Goal: Information Seeking & Learning: Compare options

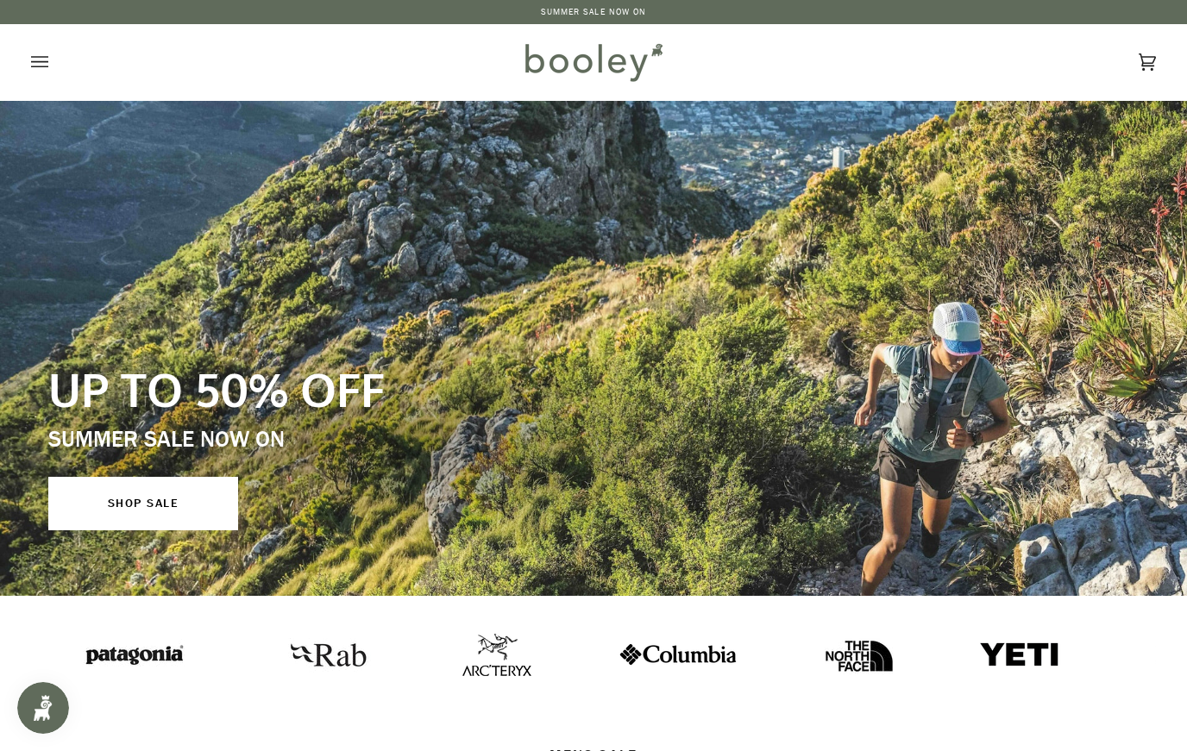
click at [47, 65] on icon "Open menu" at bounding box center [39, 62] width 17 height 26
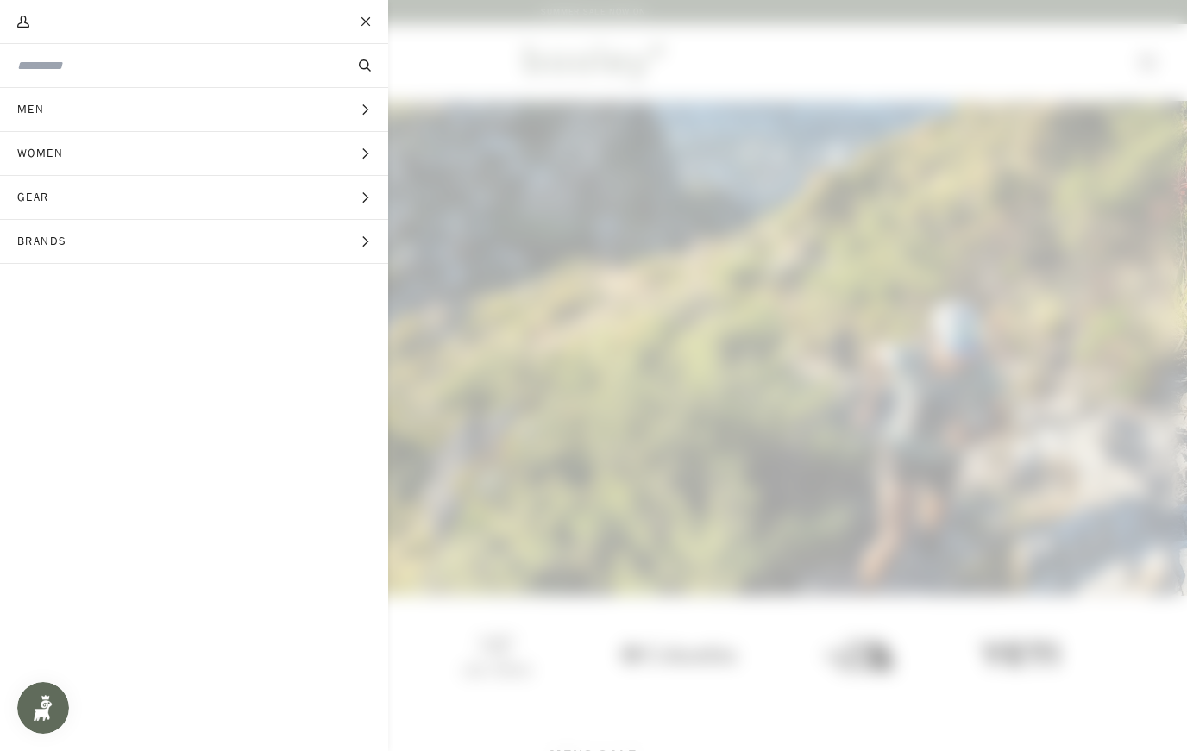
click at [91, 225] on span "Brands" at bounding box center [48, 241] width 97 height 43
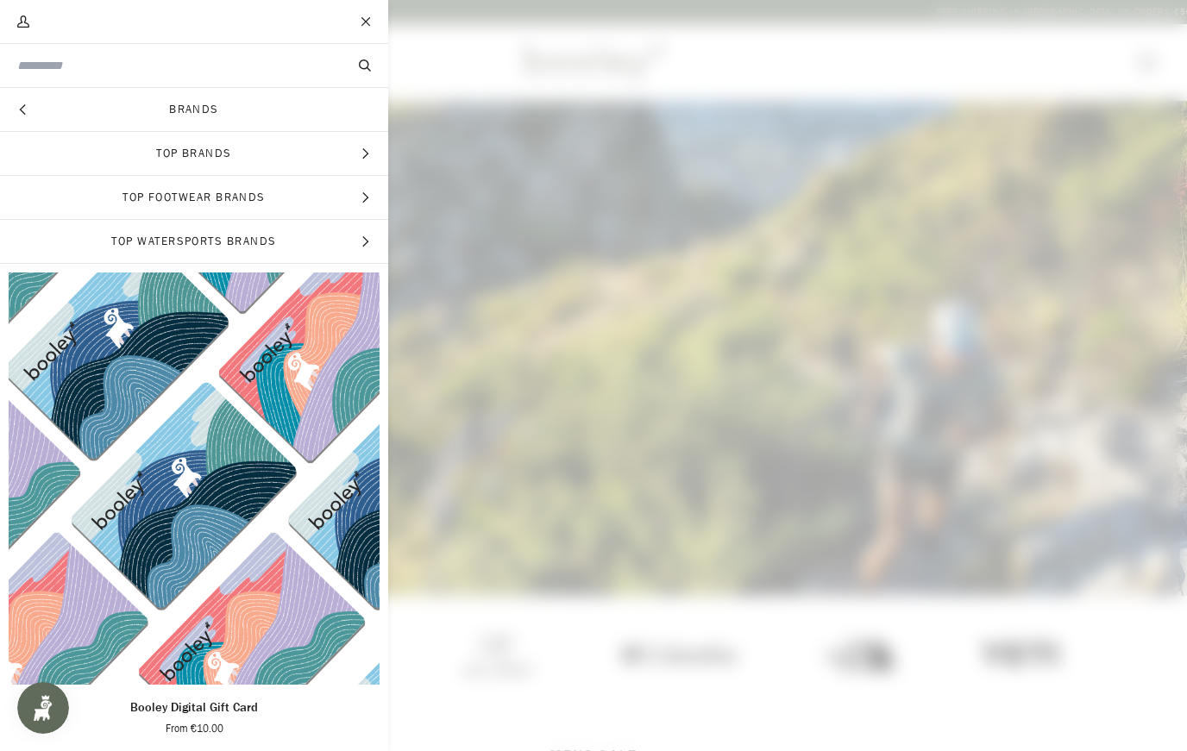
click at [59, 154] on span "Top Brands" at bounding box center [194, 153] width 388 height 43
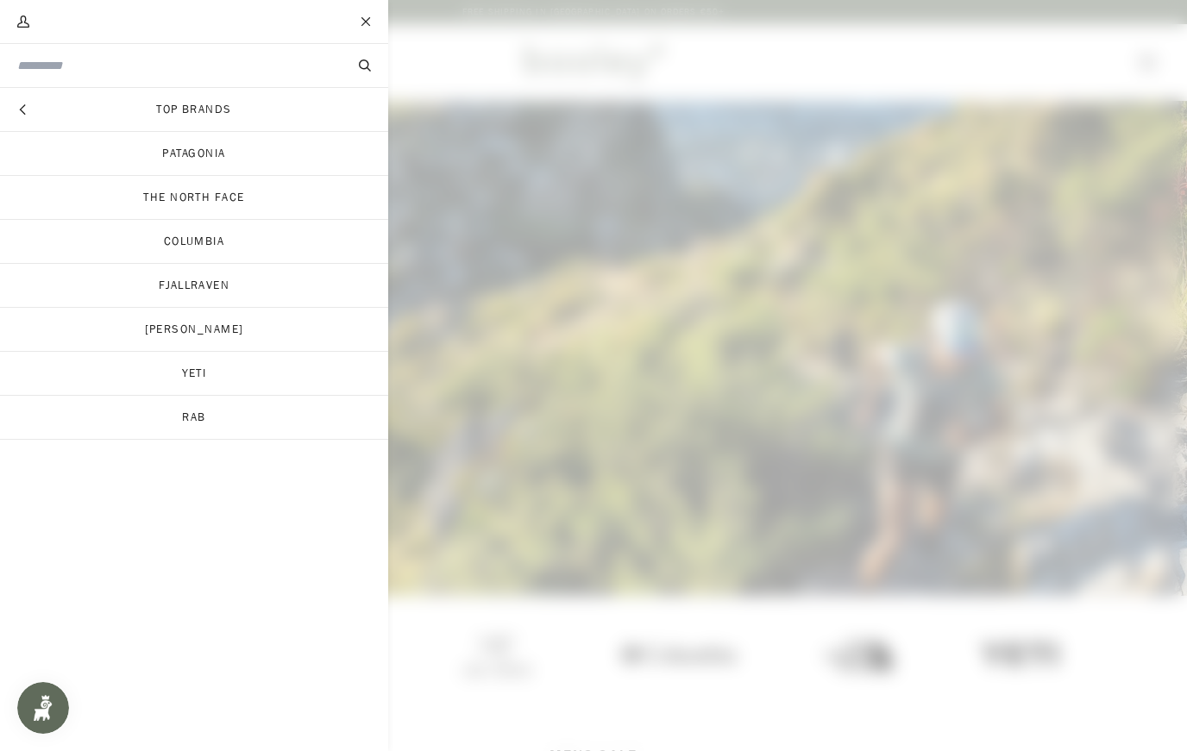
click at [140, 319] on link "[PERSON_NAME]" at bounding box center [194, 329] width 388 height 43
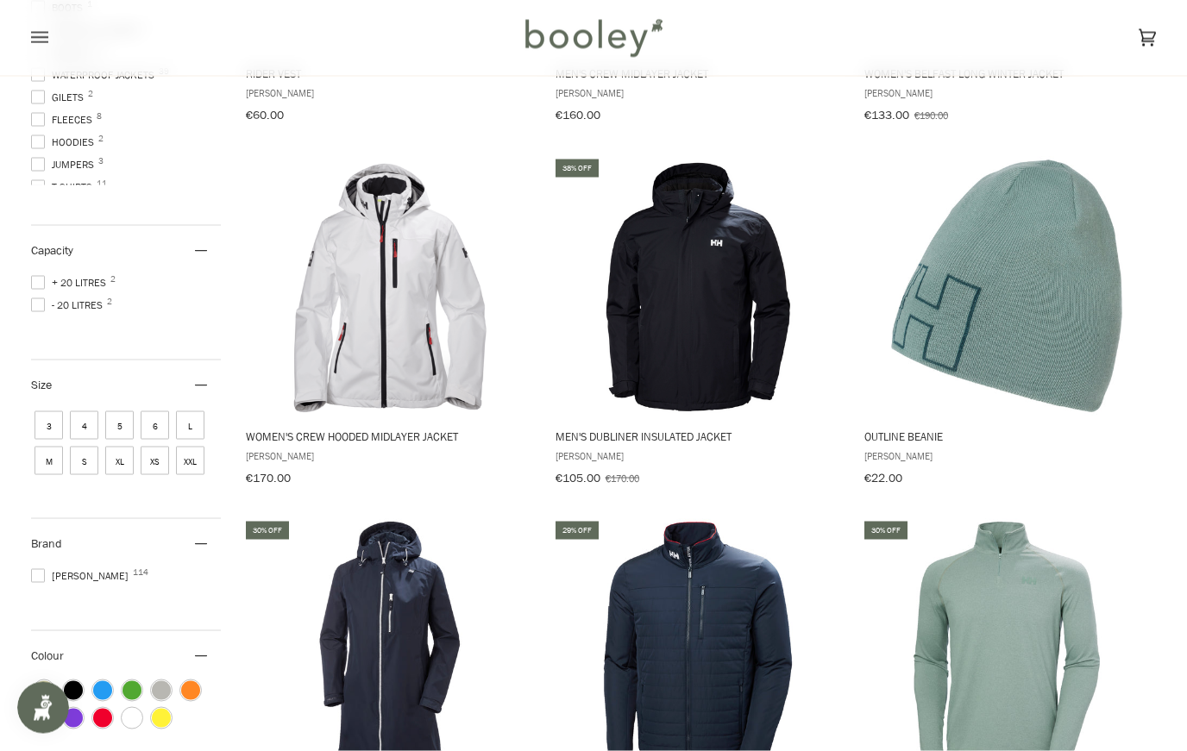
scroll to position [493, 0]
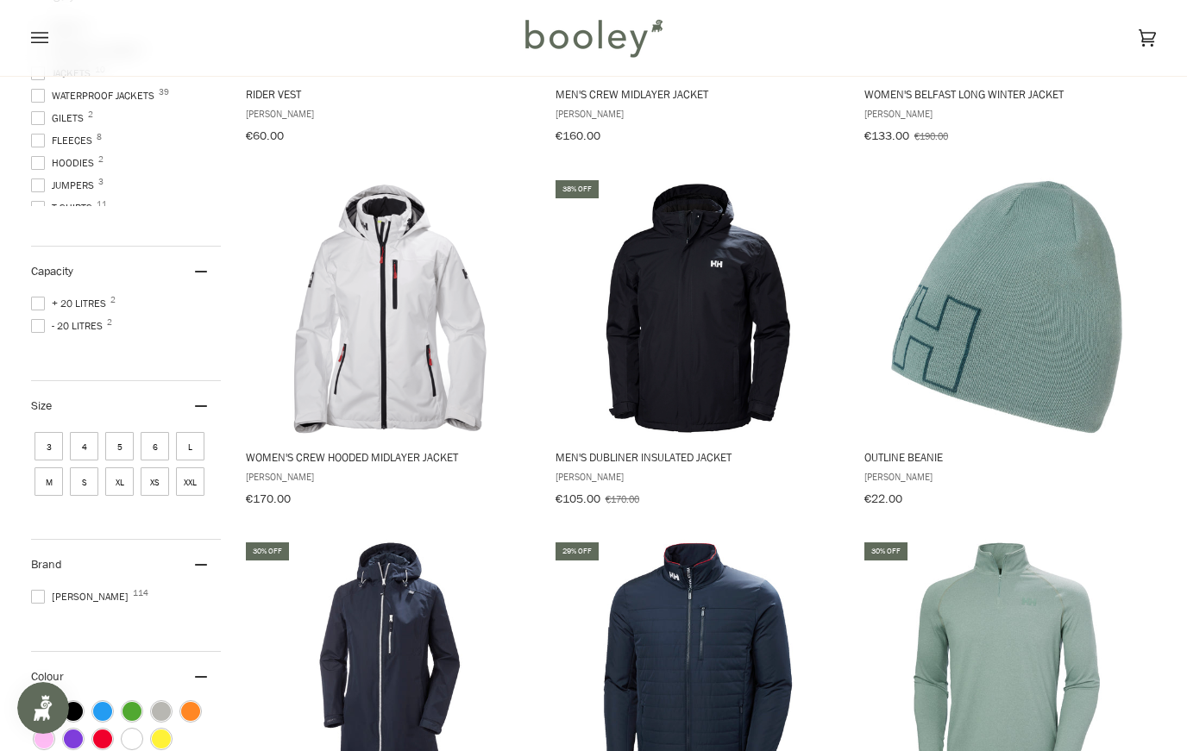
click at [755, 325] on img "Men's Dubliner Insulated Jacket" at bounding box center [697, 307] width 259 height 259
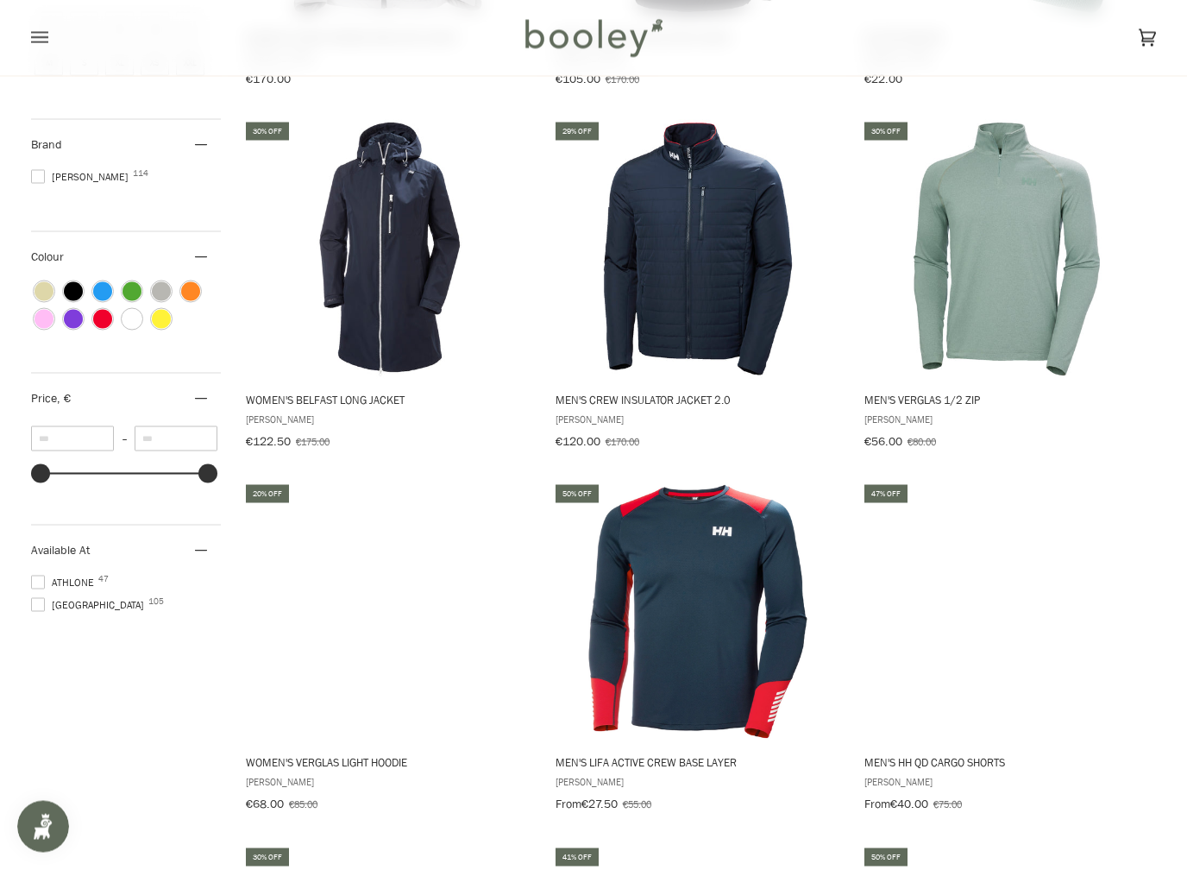
scroll to position [914, 0]
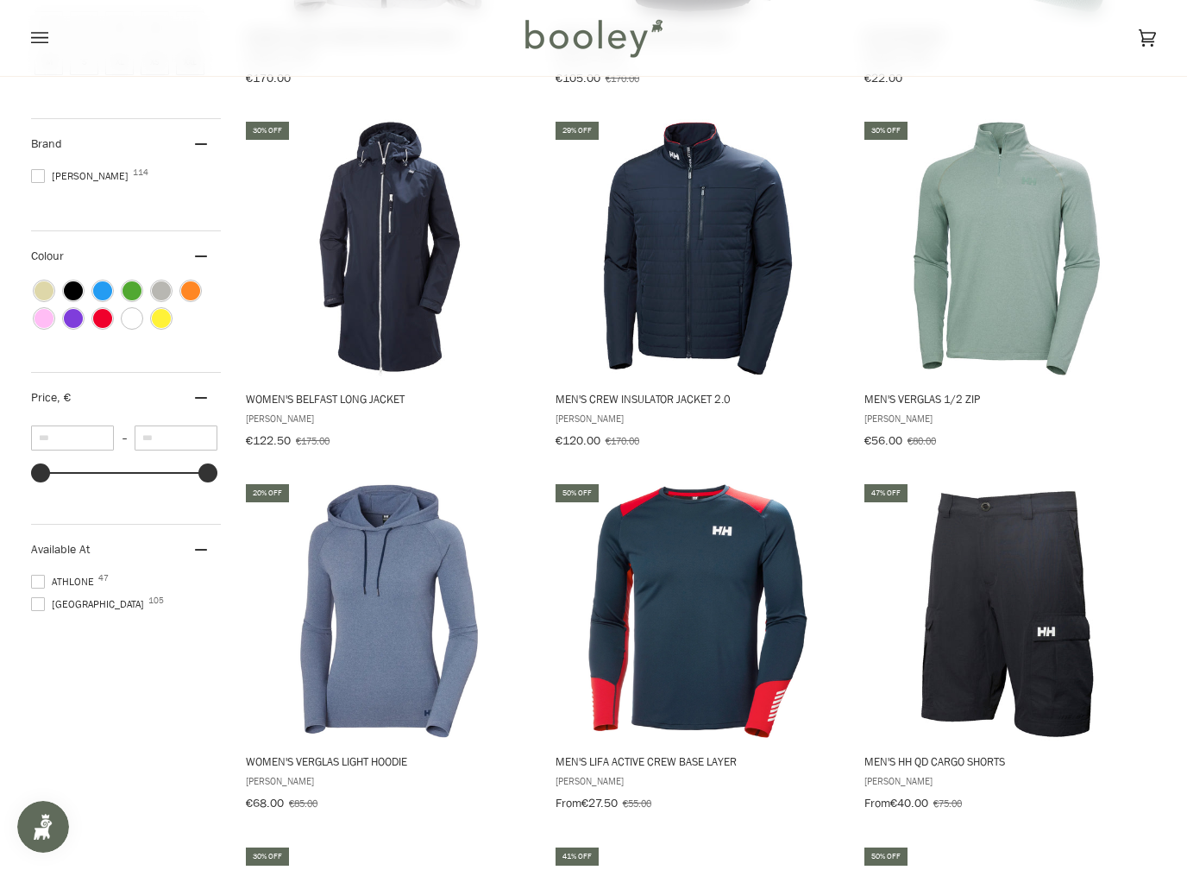
click at [756, 286] on img "Men's Crew Insulator Jacket 2.0" at bounding box center [697, 248] width 259 height 259
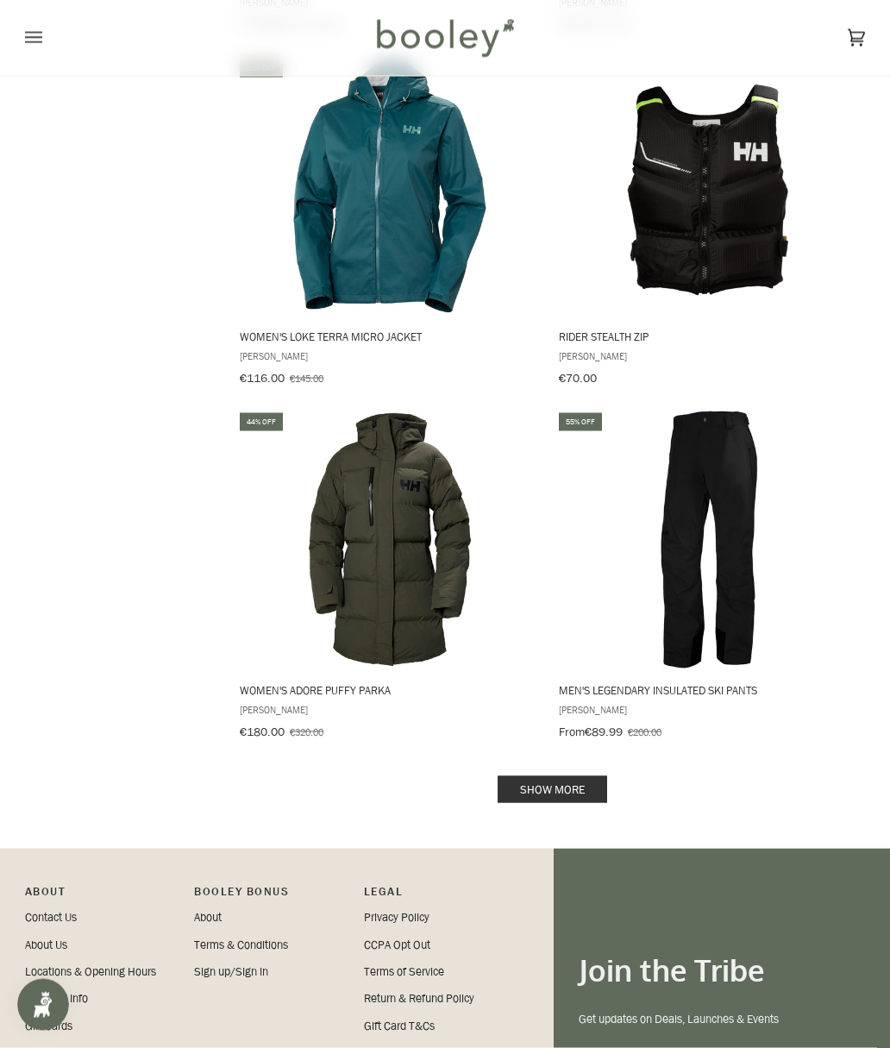
scroll to position [3235, 0]
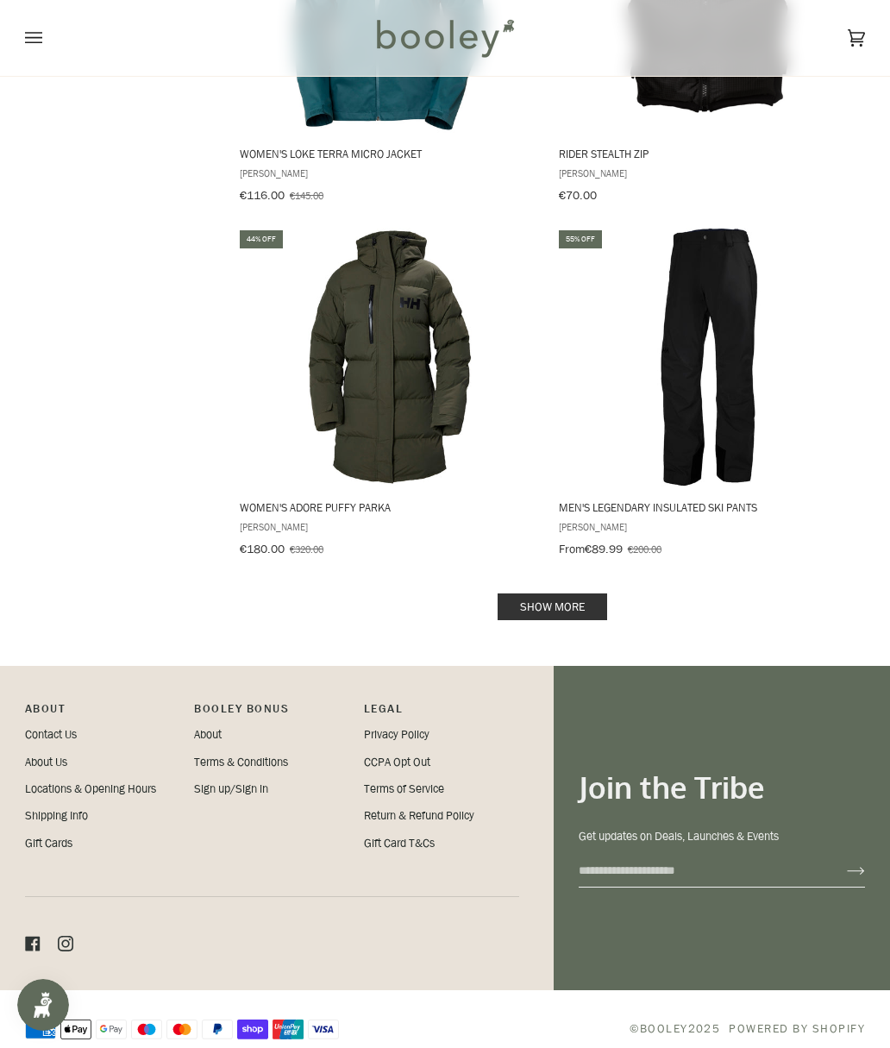
click at [537, 593] on link "Show more" at bounding box center [553, 606] width 110 height 27
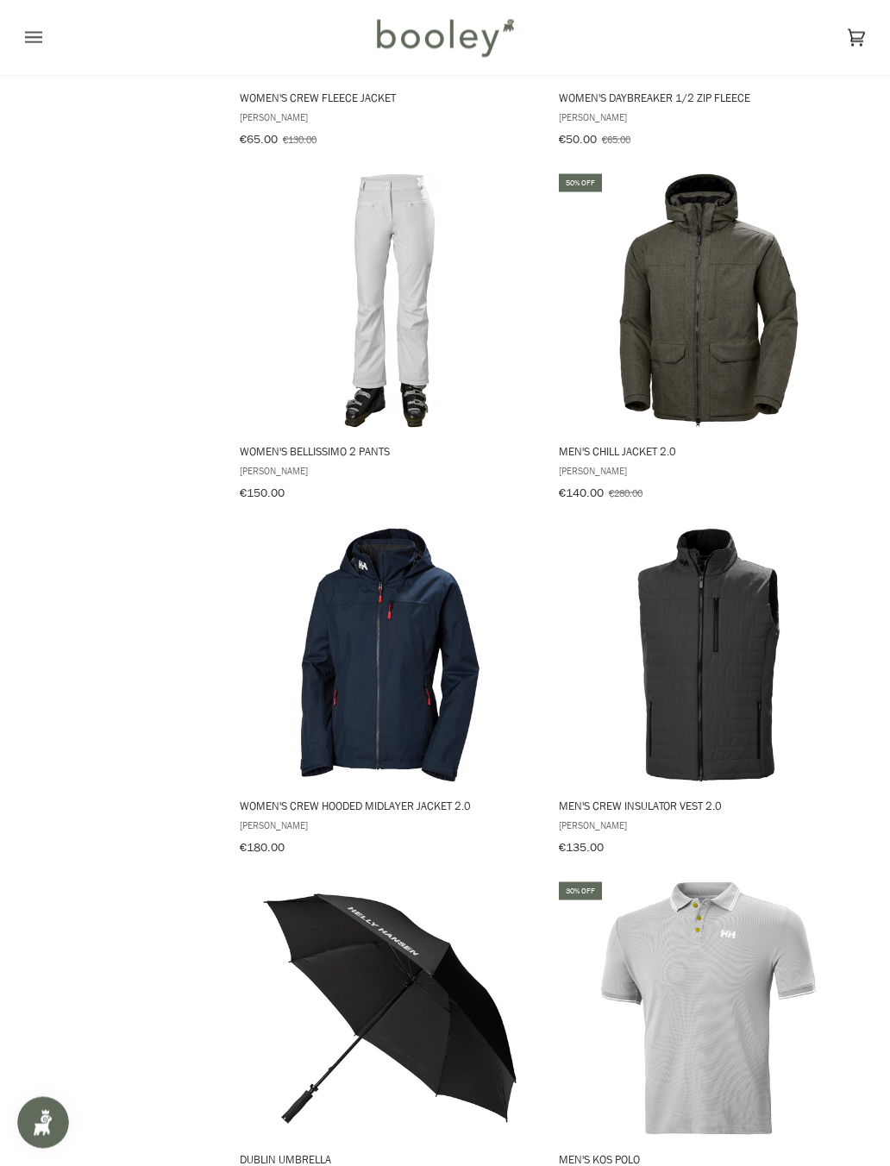
scroll to position [3999, 0]
click at [747, 593] on img "Men's Crew Insulator Vest 2.0" at bounding box center [709, 654] width 259 height 259
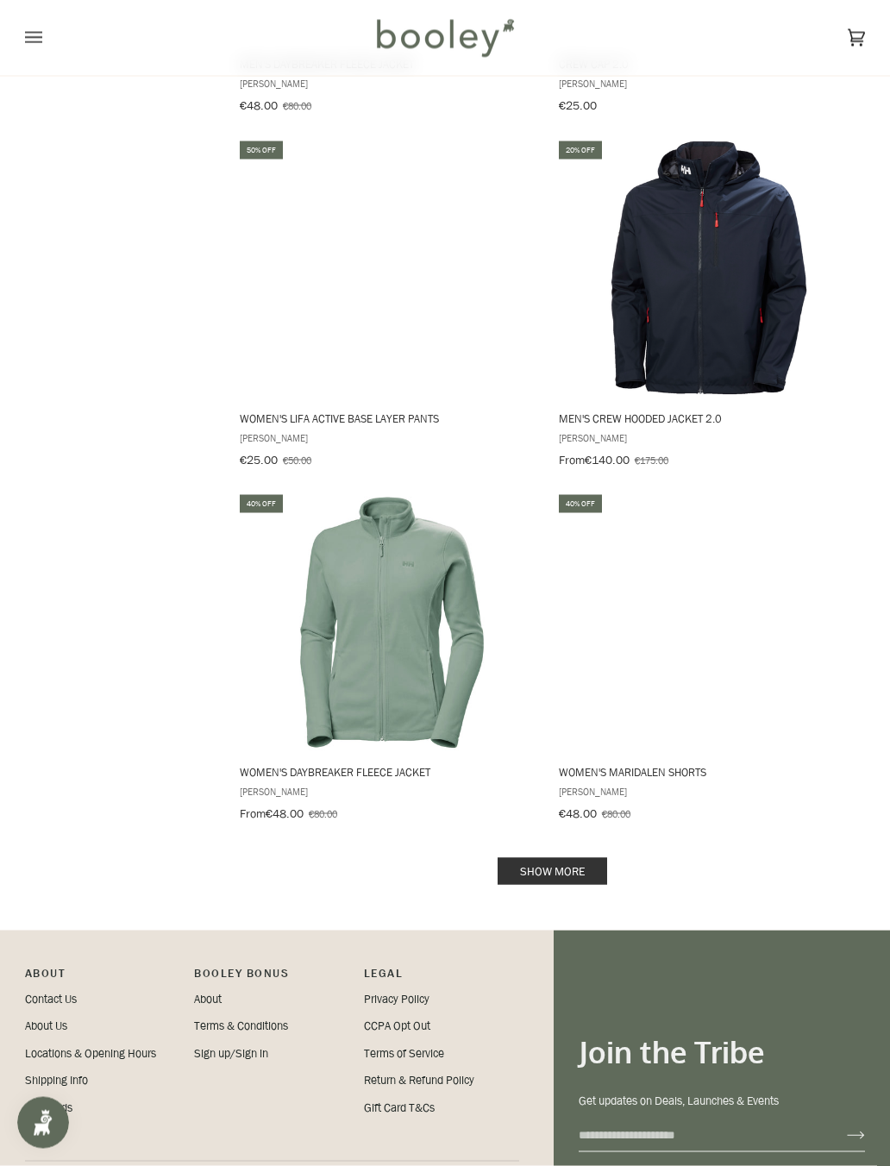
scroll to position [6509, 0]
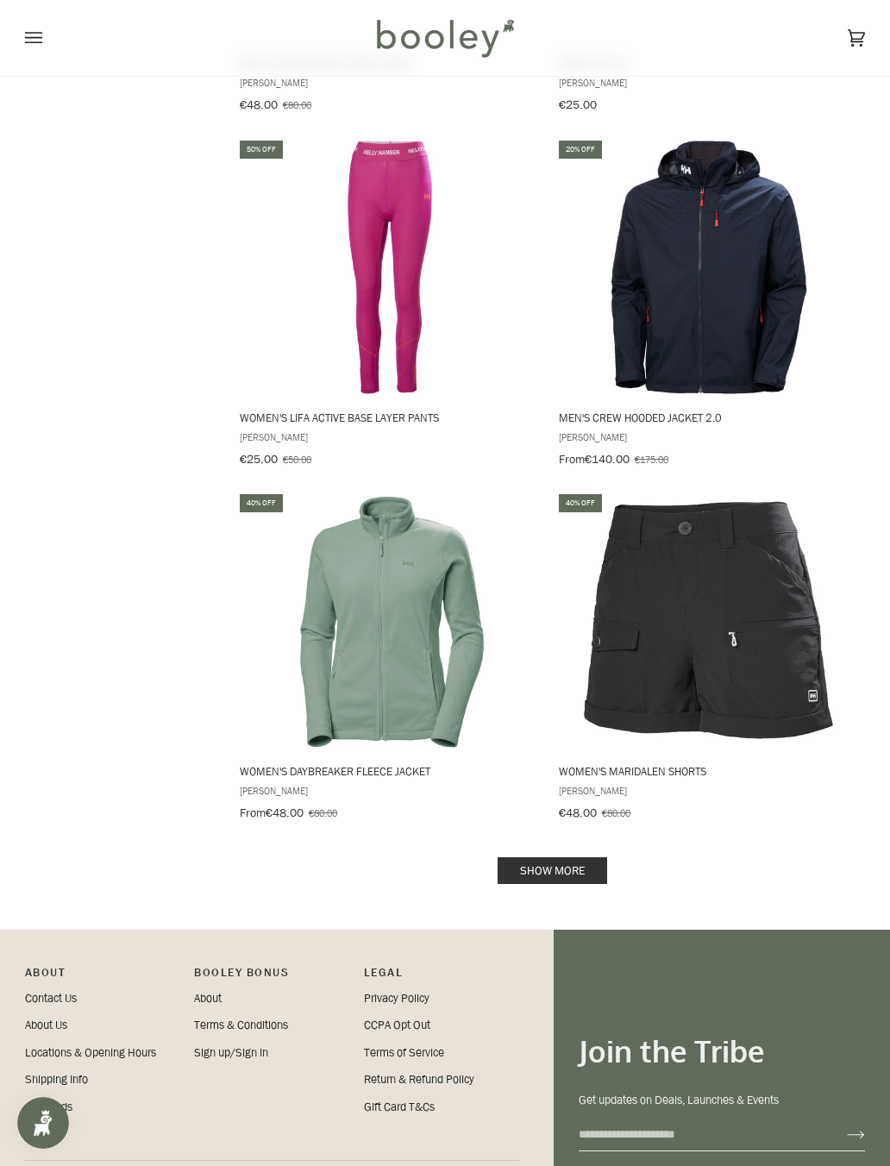
click at [757, 254] on img "Men's Crew Hooded Jacket 2.0" at bounding box center [709, 267] width 259 height 259
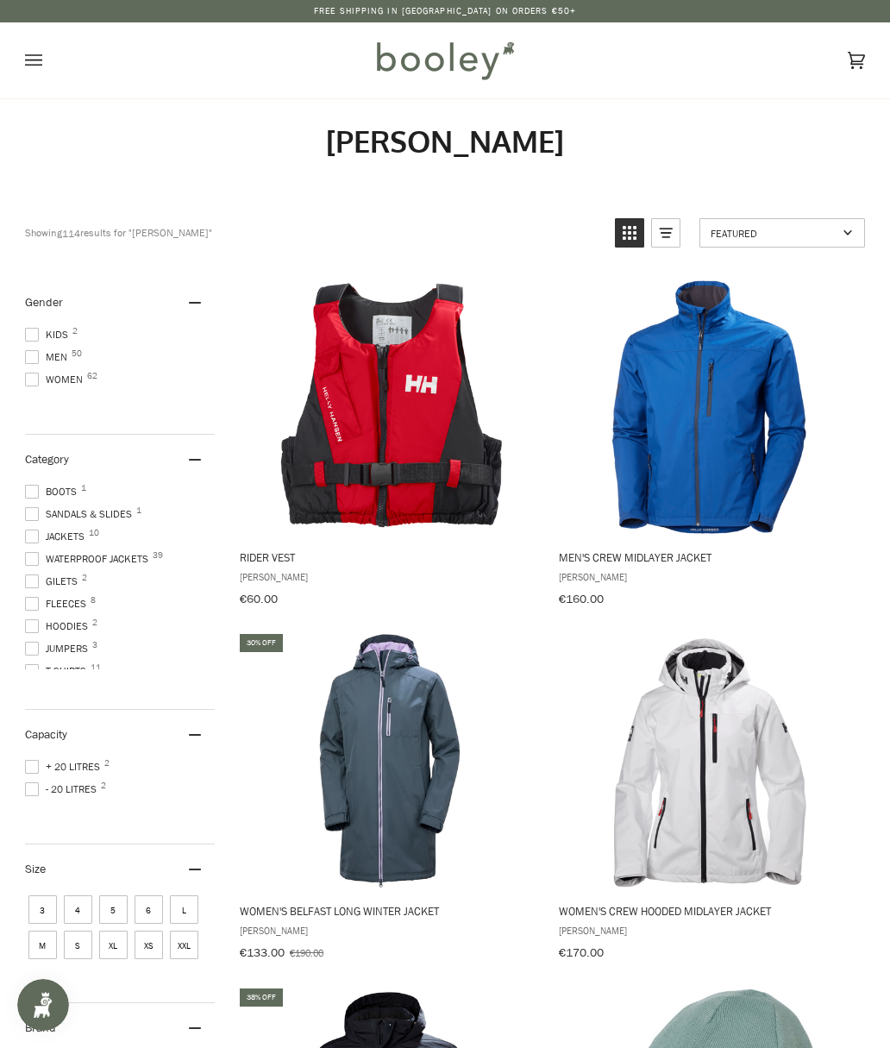
scroll to position [6558, 0]
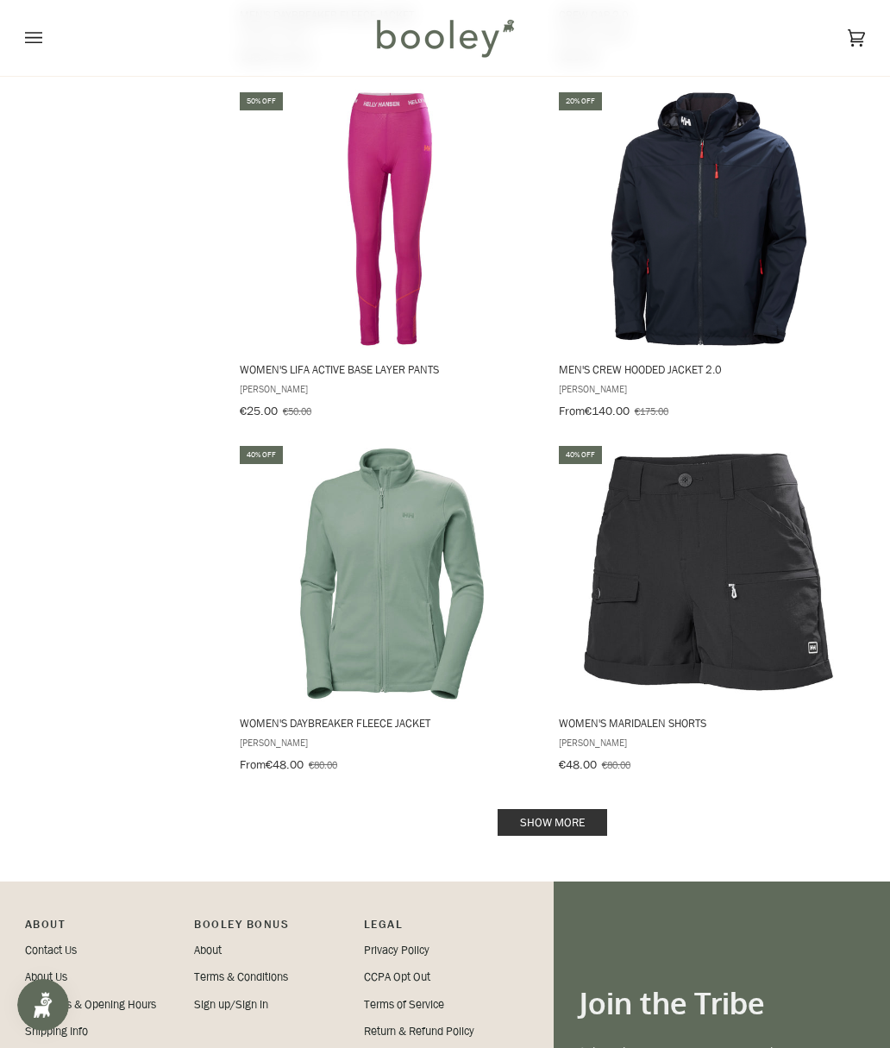
click at [530, 750] on link "Show more" at bounding box center [553, 822] width 110 height 27
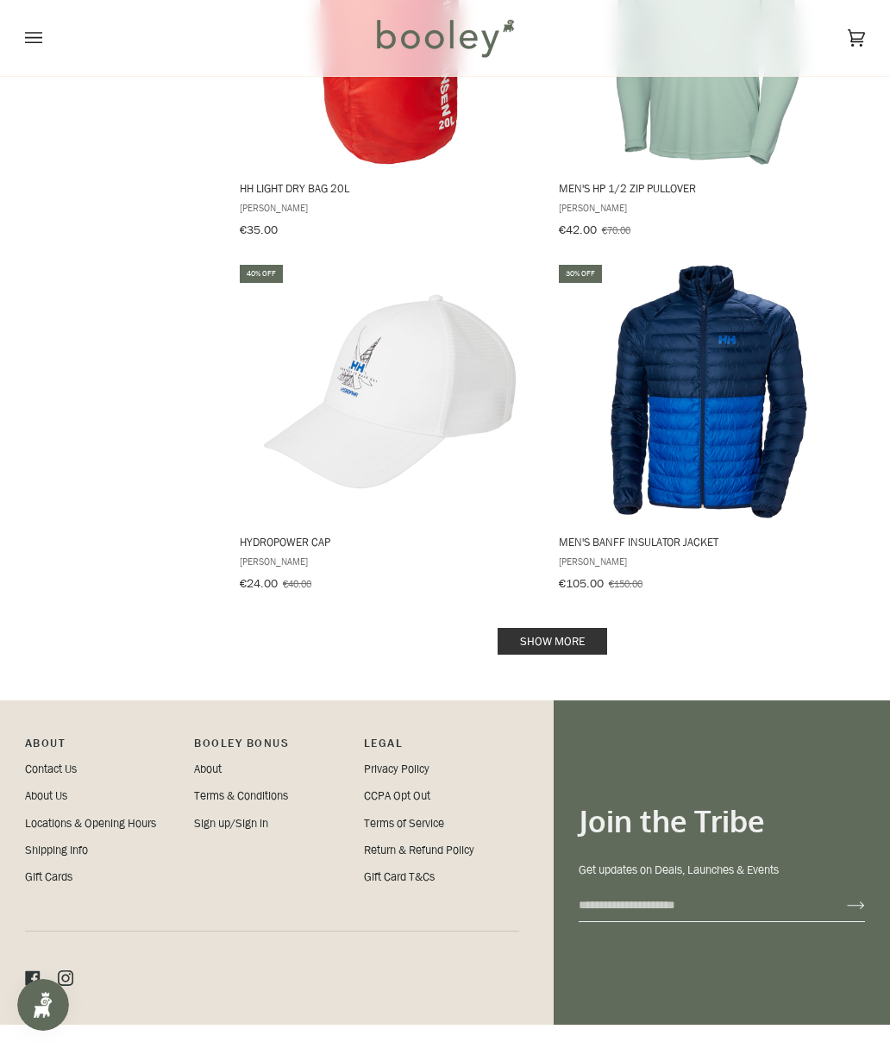
click at [598, 628] on link "Show more" at bounding box center [553, 641] width 110 height 27
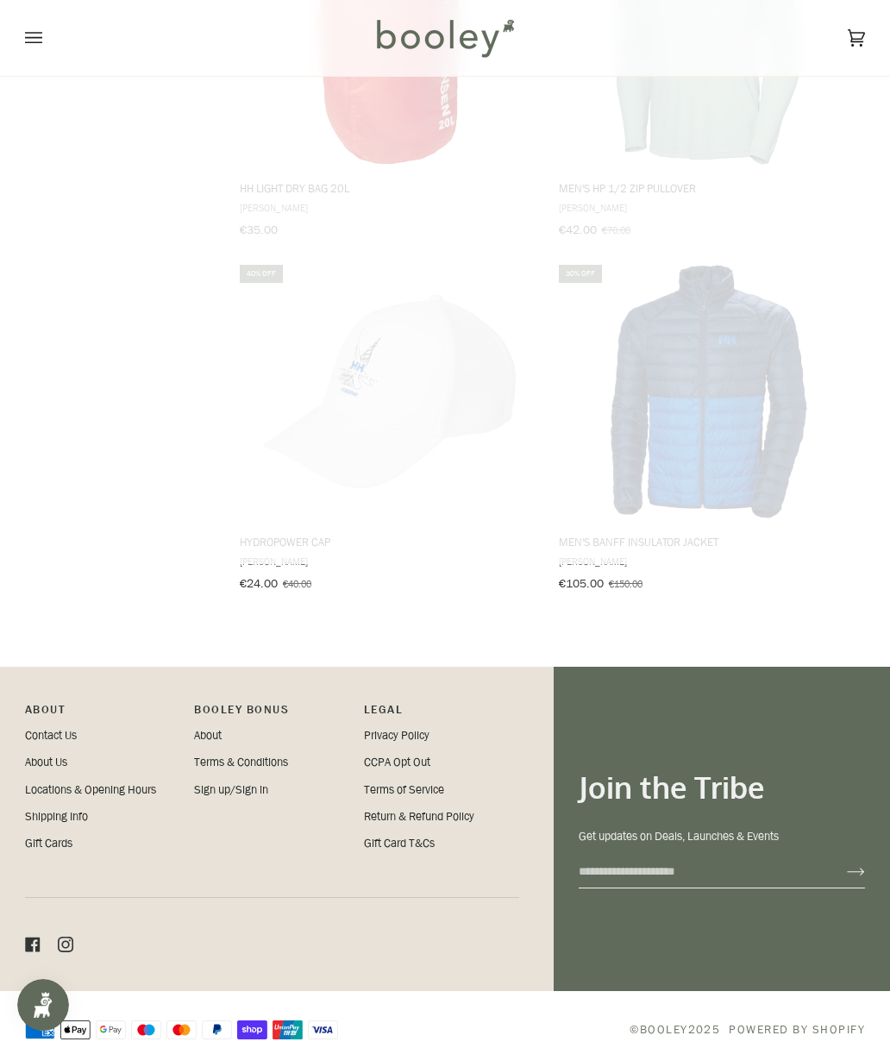
scroll to position [10245, 0]
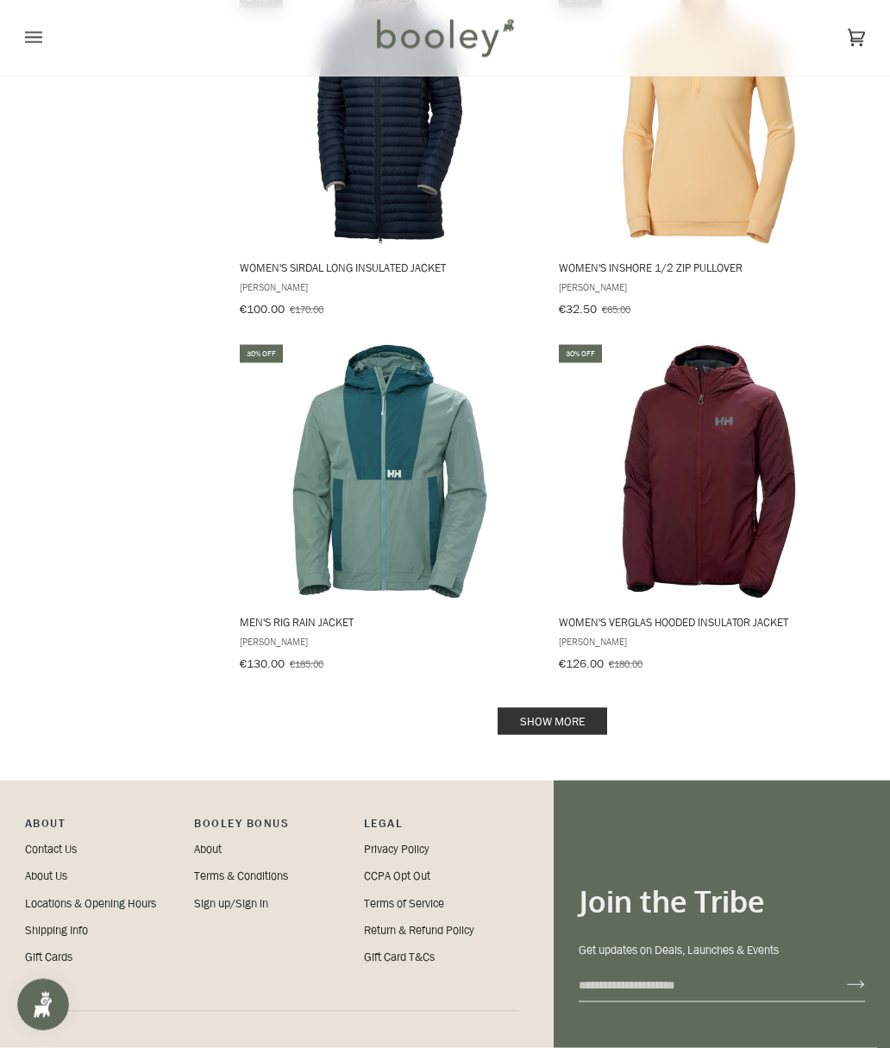
scroll to position [13799, 0]
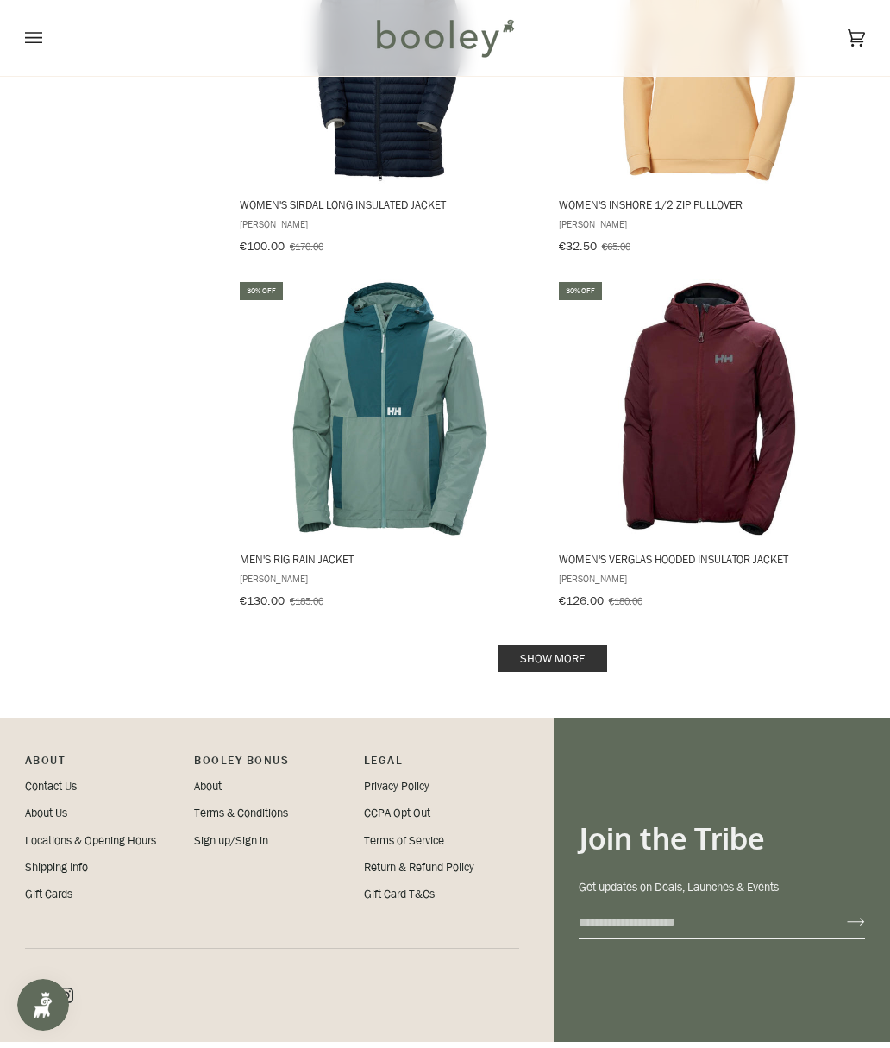
click at [597, 645] on link "Show more" at bounding box center [553, 658] width 110 height 27
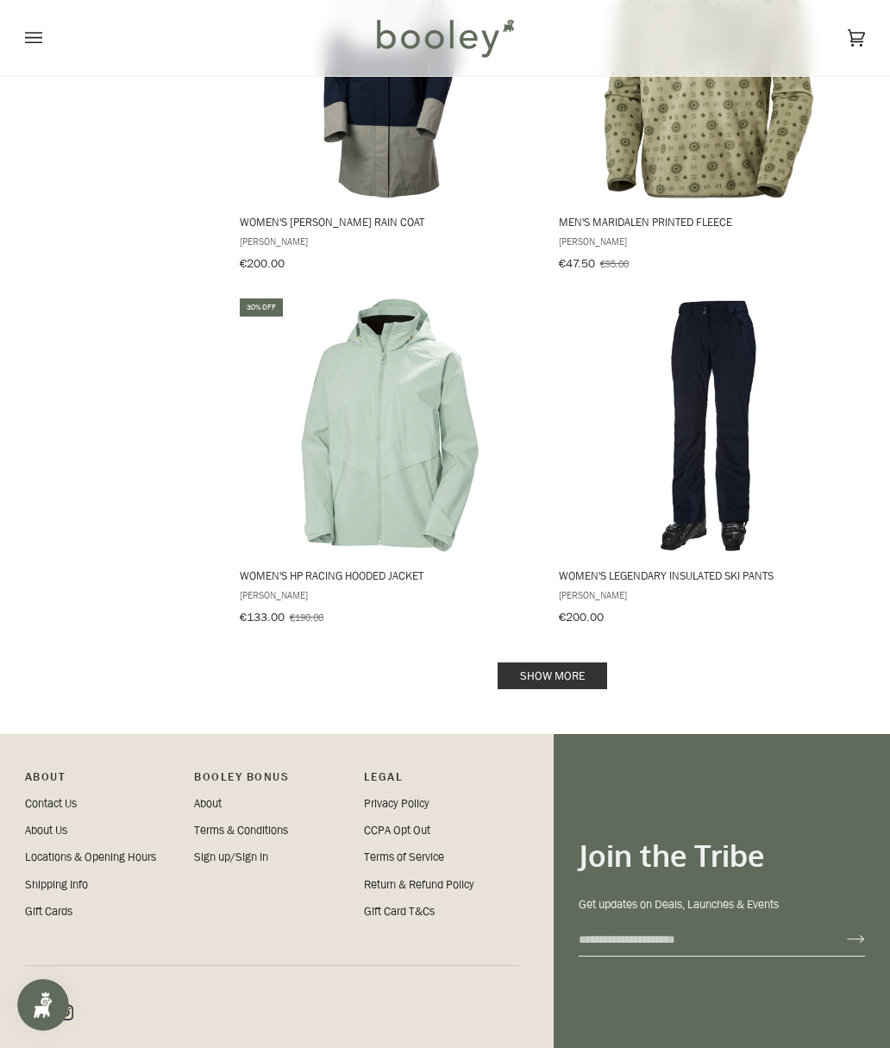
click at [603, 662] on link "Show more" at bounding box center [553, 675] width 110 height 27
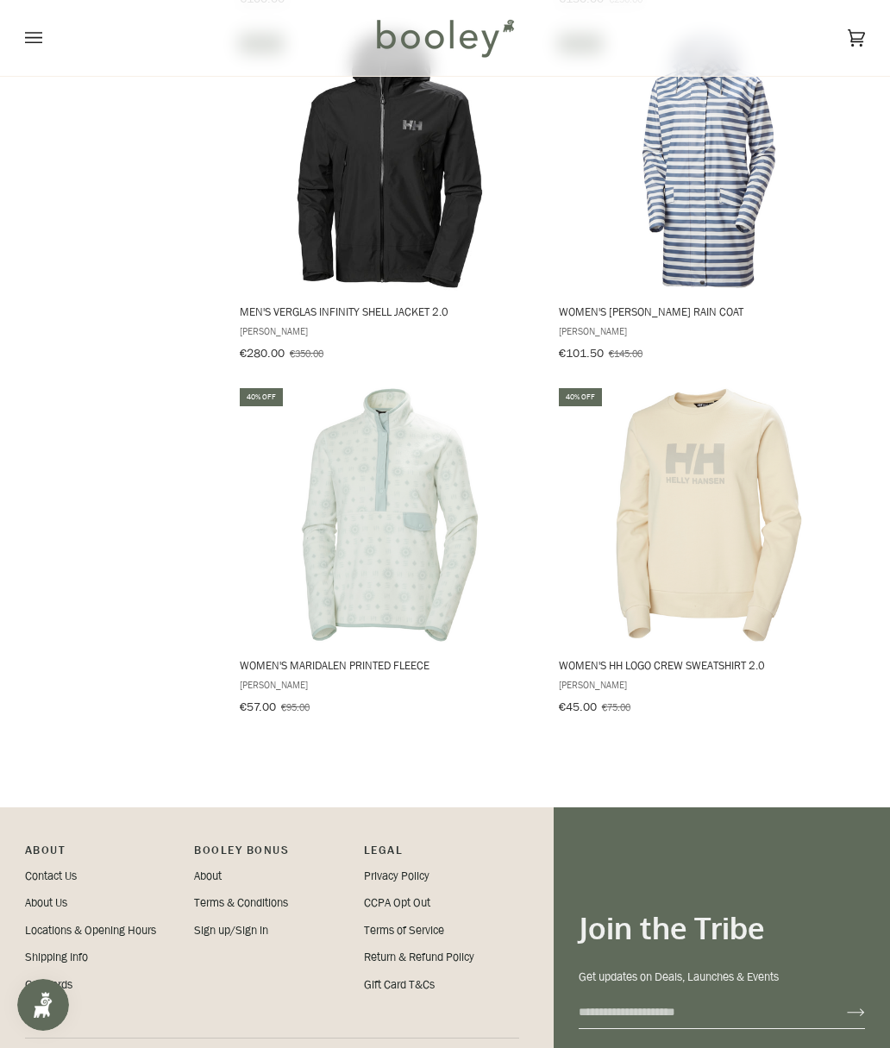
scroll to position [19769, 0]
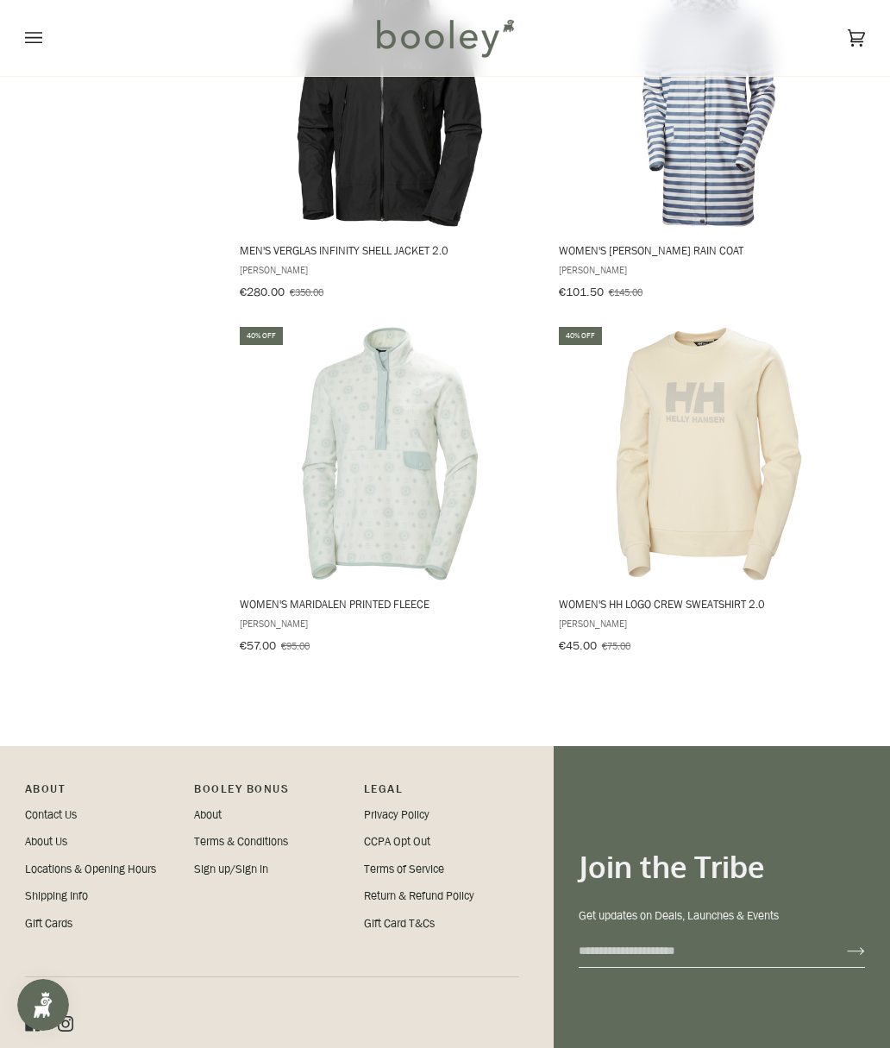
scroll to position [17287, 0]
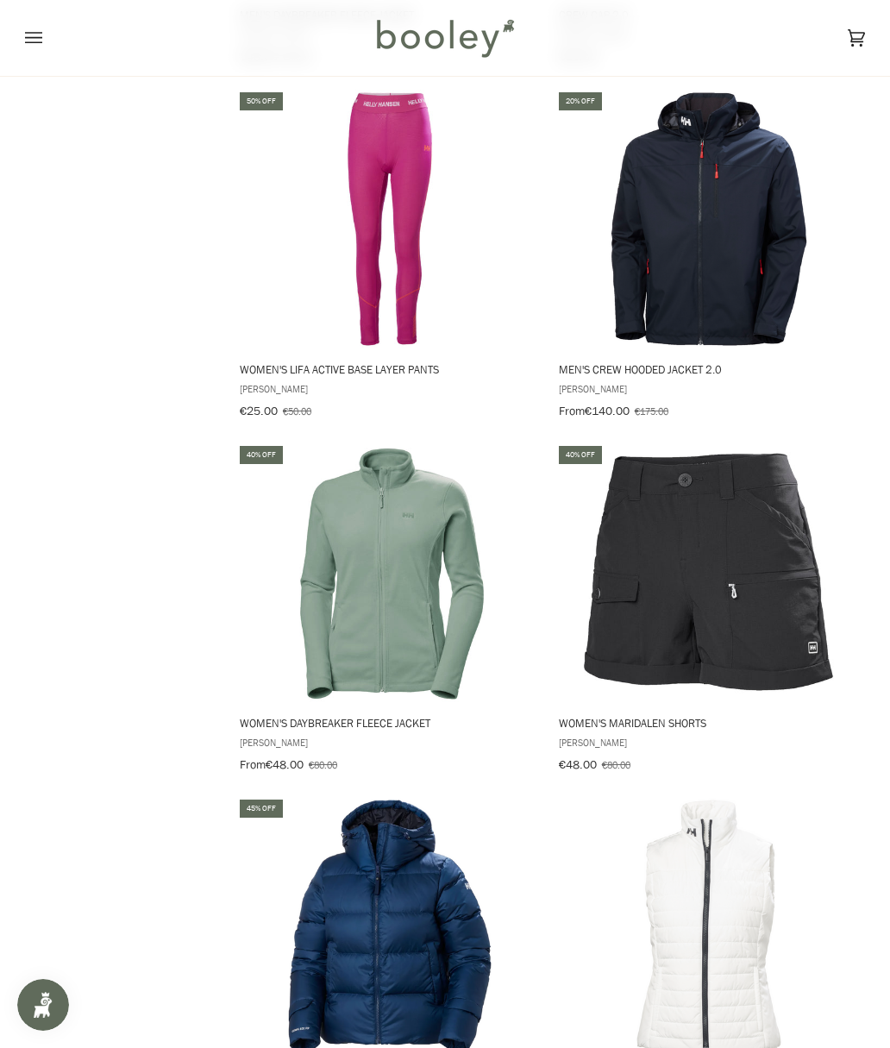
scroll to position [3202, 0]
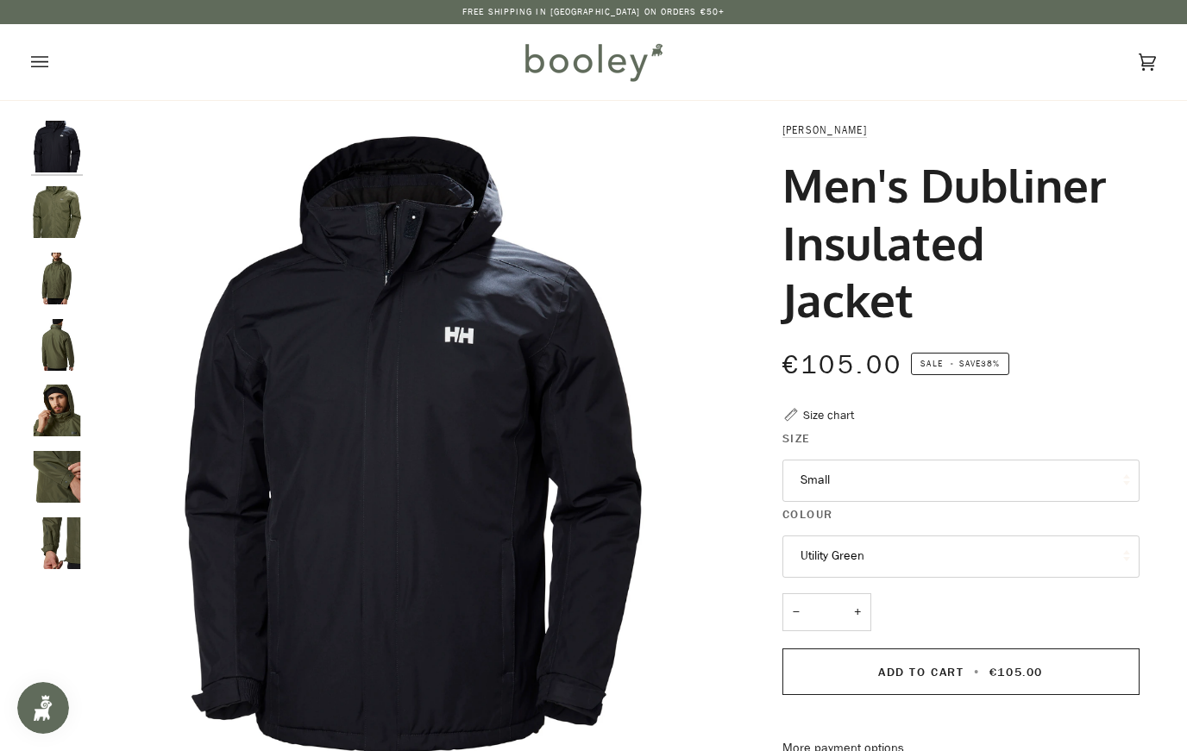
click at [1026, 482] on button "Small" at bounding box center [960, 481] width 357 height 42
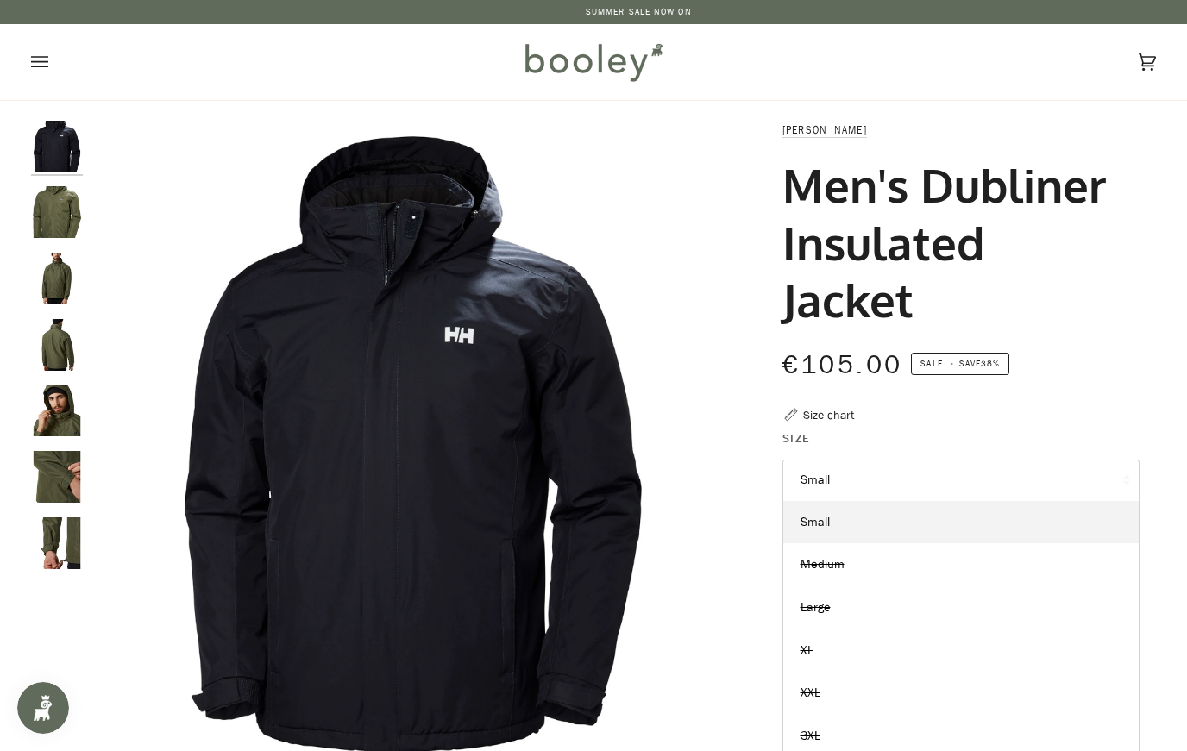
click at [1086, 400] on div "€105.00 Sale • Save 38%" at bounding box center [960, 375] width 357 height 61
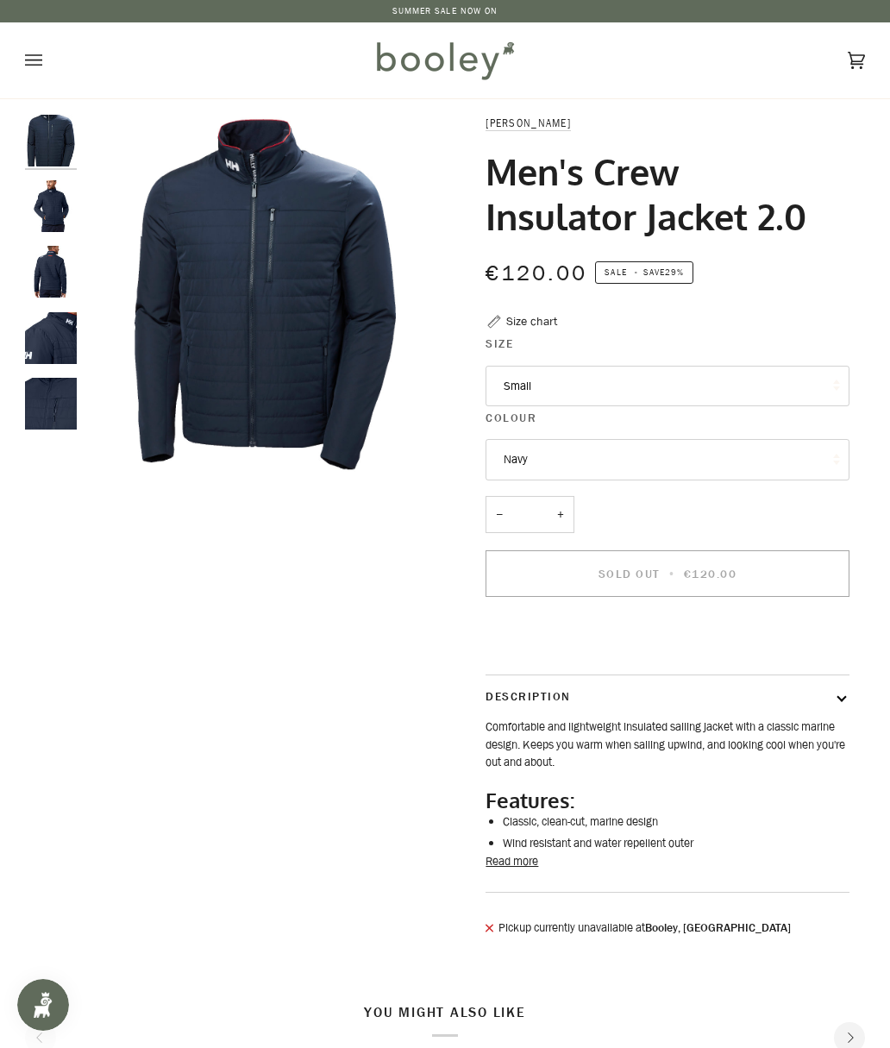
click at [504, 750] on button "Read more" at bounding box center [512, 861] width 53 height 17
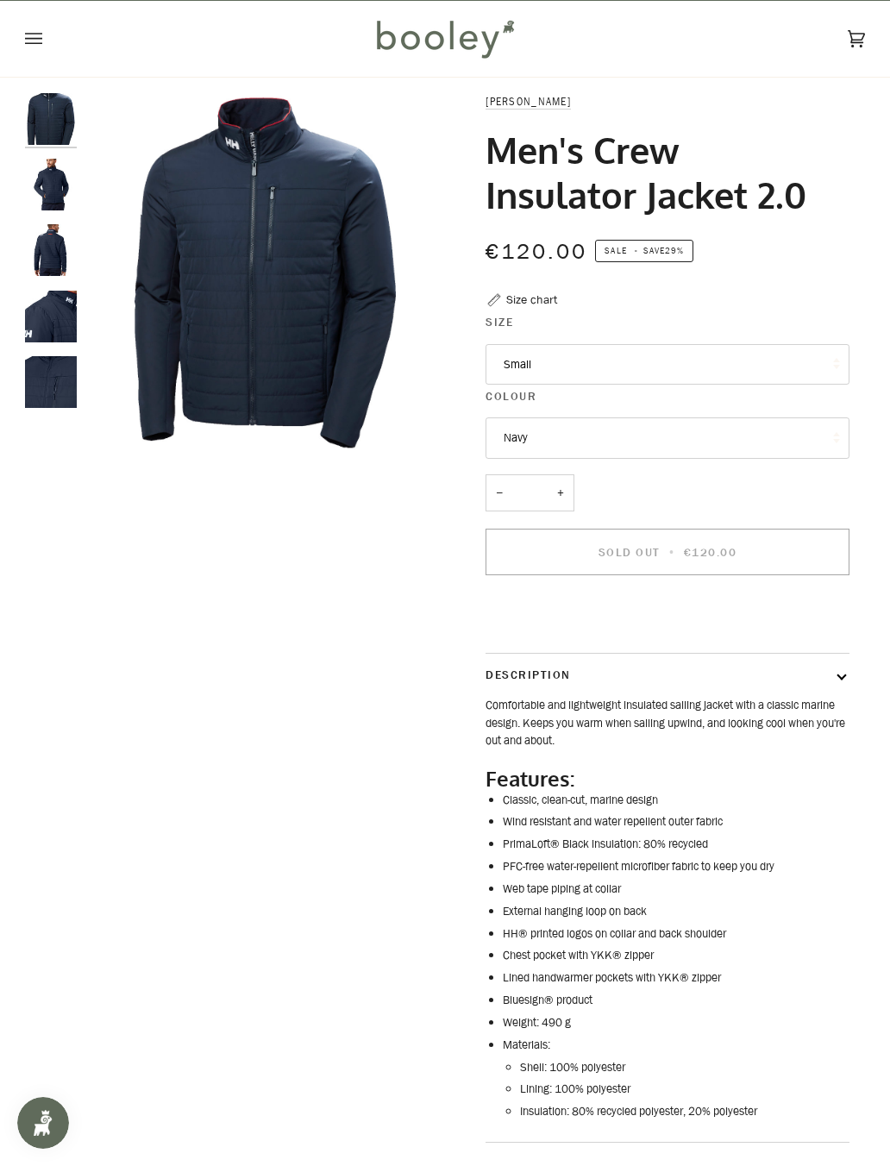
scroll to position [21, 0]
click at [806, 358] on button "Small" at bounding box center [667, 365] width 363 height 41
click at [133, 619] on div "Zoom Zoom Zoom" at bounding box center [445, 649] width 840 height 1112
click at [767, 422] on button "Navy" at bounding box center [667, 438] width 363 height 41
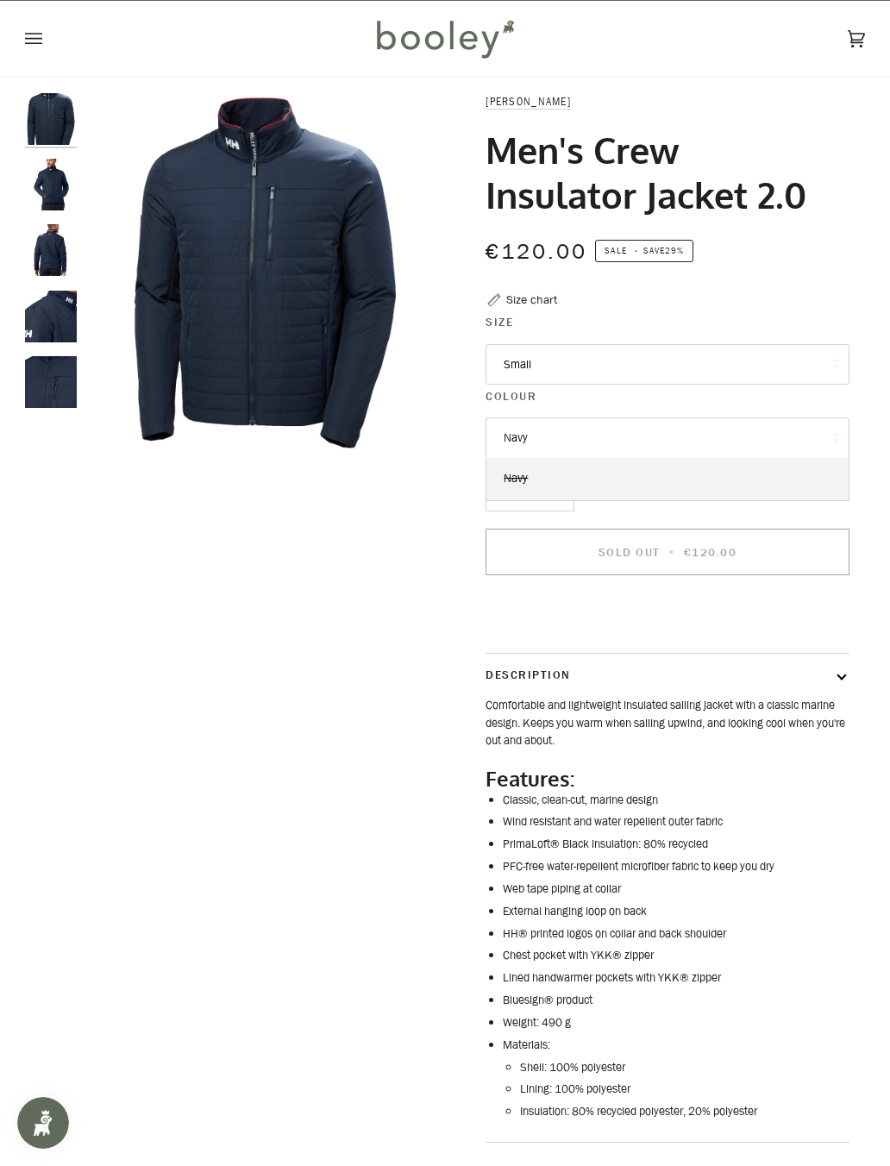
click at [128, 619] on div "Zoom Zoom Zoom" at bounding box center [445, 649] width 840 height 1112
click at [57, 183] on img "Helly Hansen Men's Crew Insulator Jacket 2.0 - Booley Galway" at bounding box center [51, 185] width 52 height 52
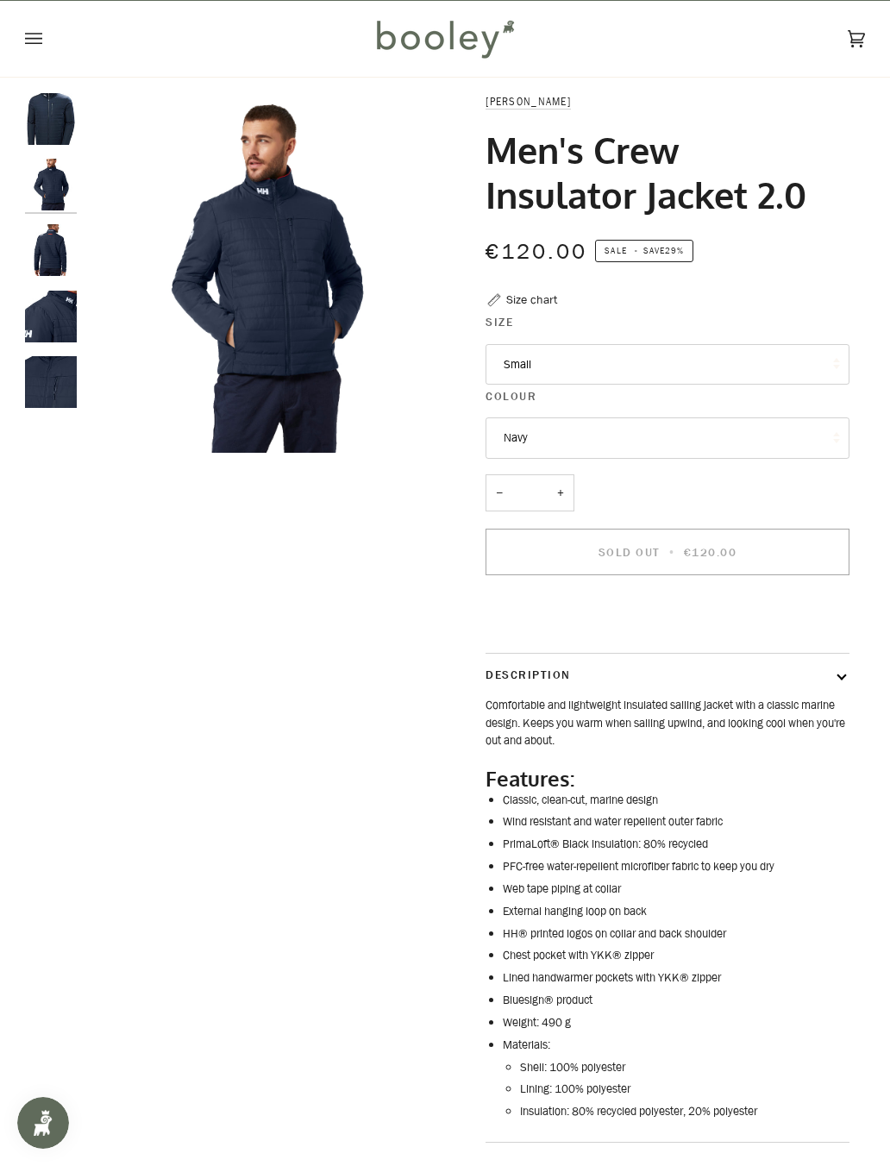
click at [41, 269] on img "Helly Hansen Men's Crew Insulator Jacket 2.0 - Booley Galway" at bounding box center [51, 250] width 52 height 52
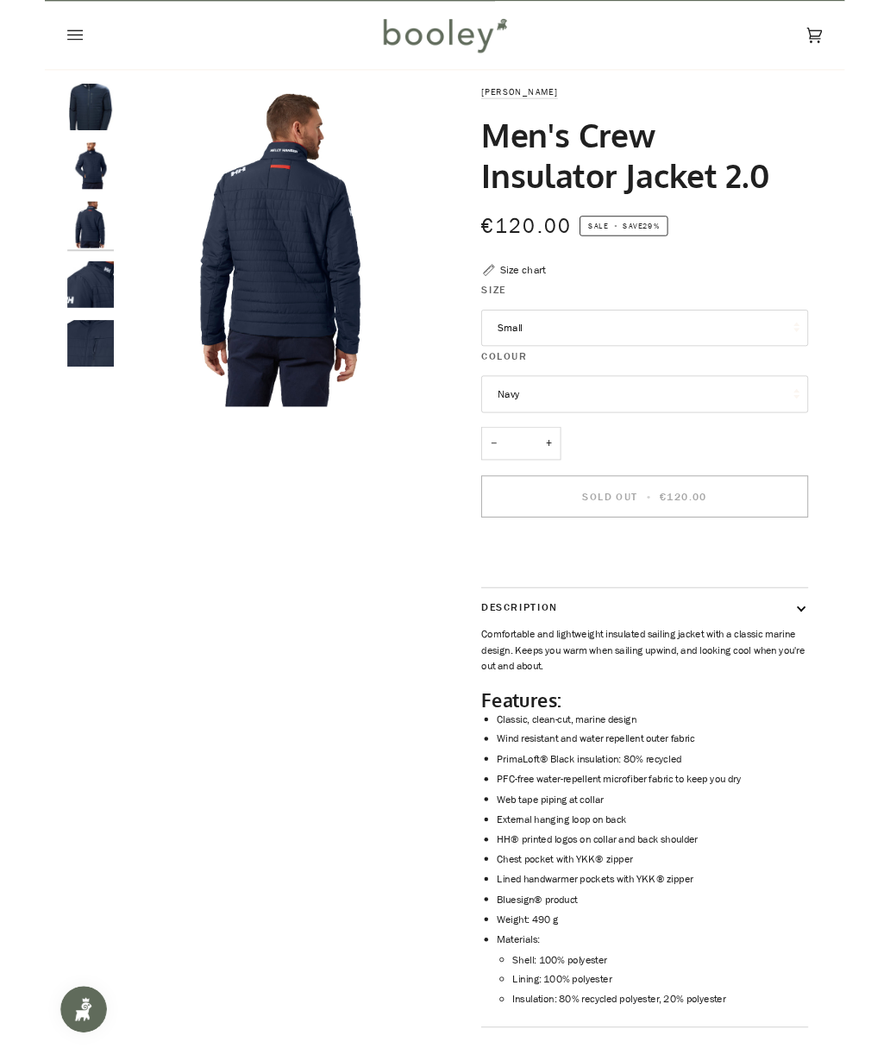
scroll to position [0, 0]
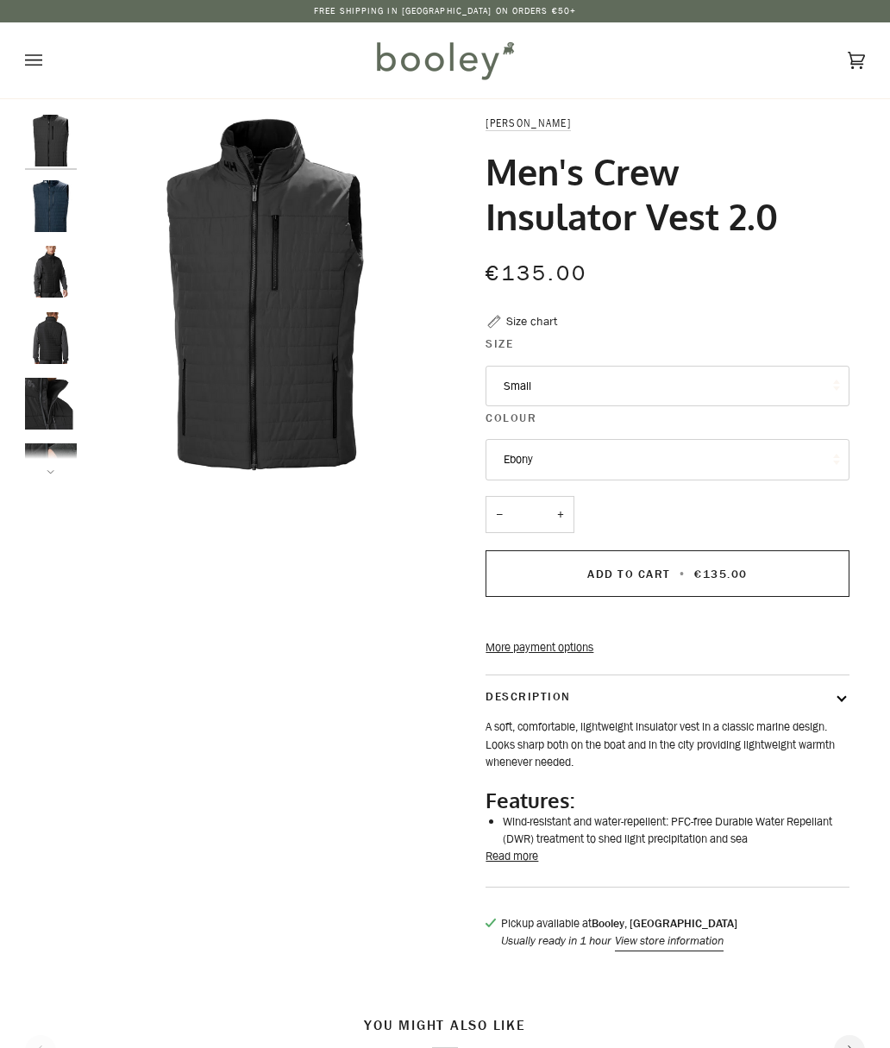
click at [814, 374] on button "Small" at bounding box center [667, 386] width 363 height 41
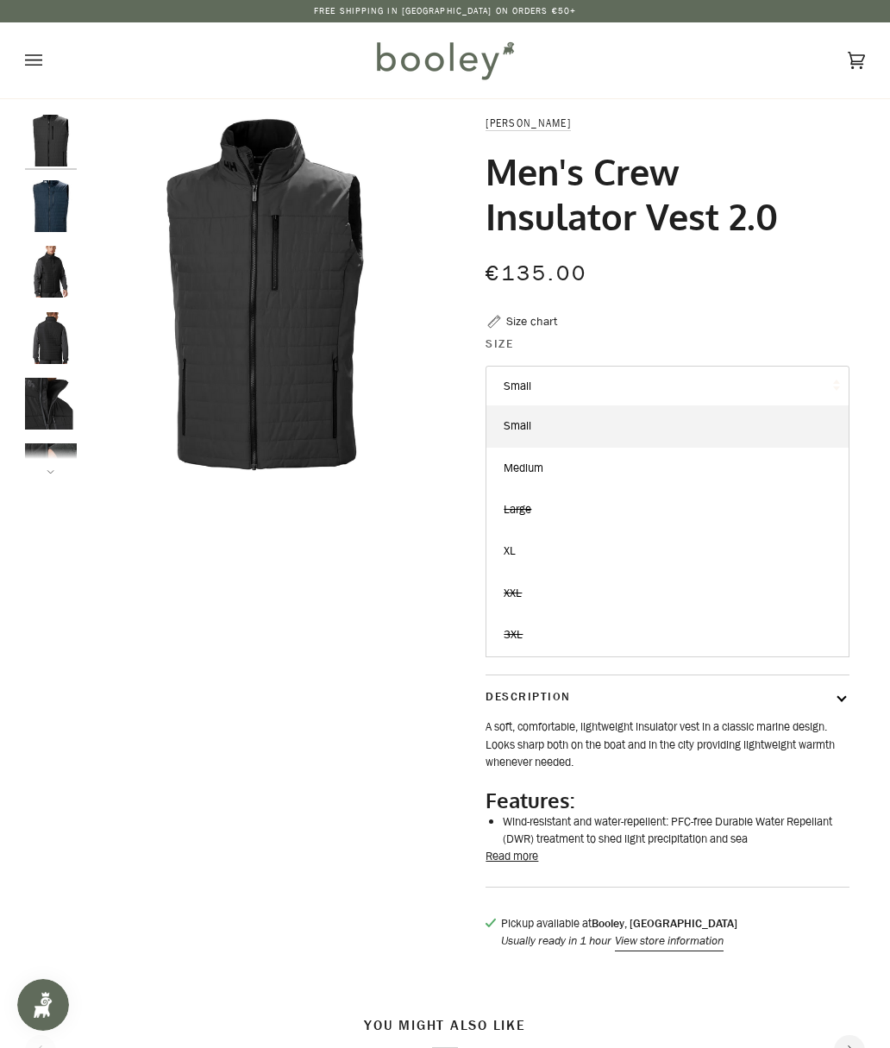
click at [836, 271] on div "€135.00 Sale • Save" at bounding box center [667, 272] width 363 height 35
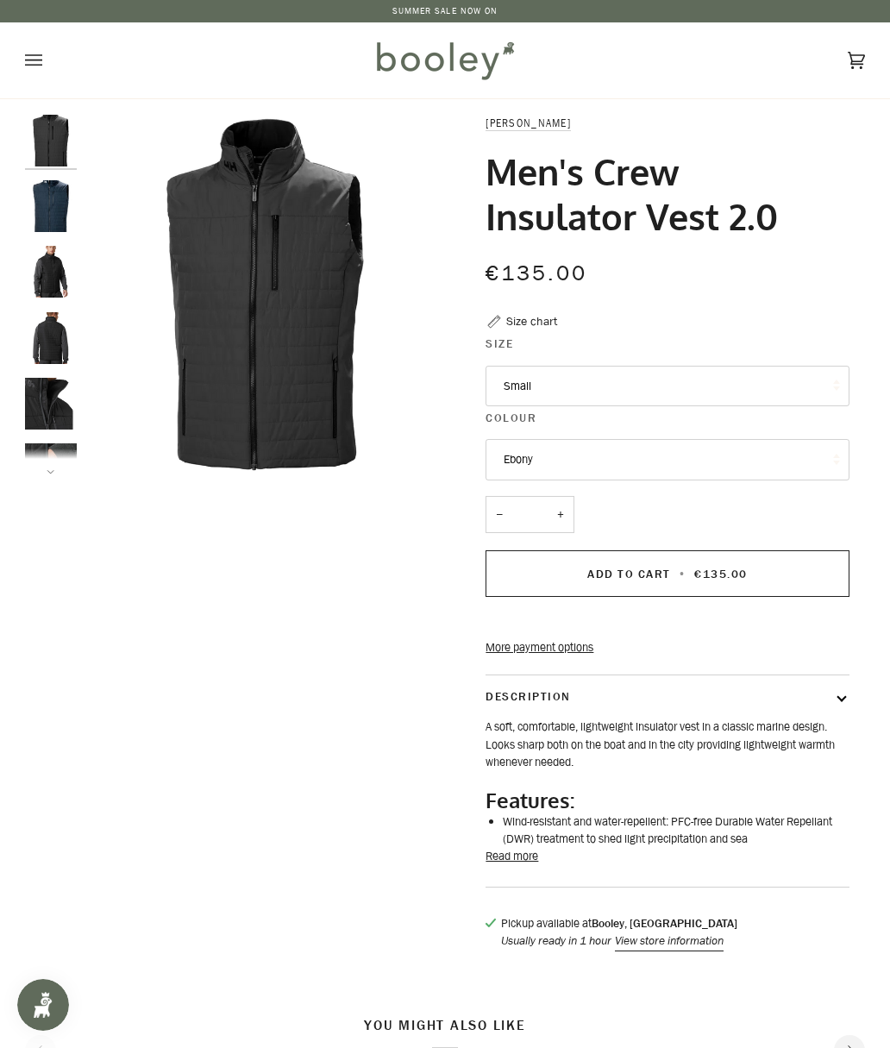
click at [774, 454] on button "Ebony" at bounding box center [667, 459] width 363 height 41
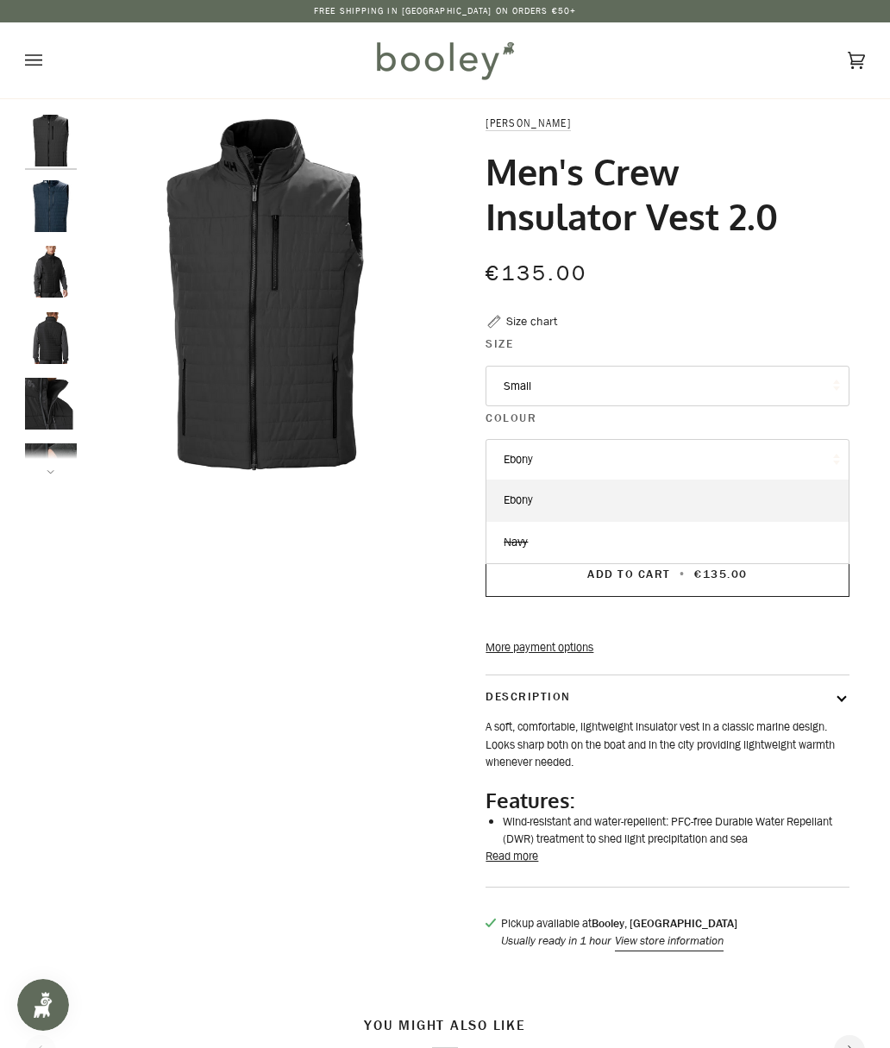
click at [762, 541] on link "Navy" at bounding box center [667, 542] width 361 height 41
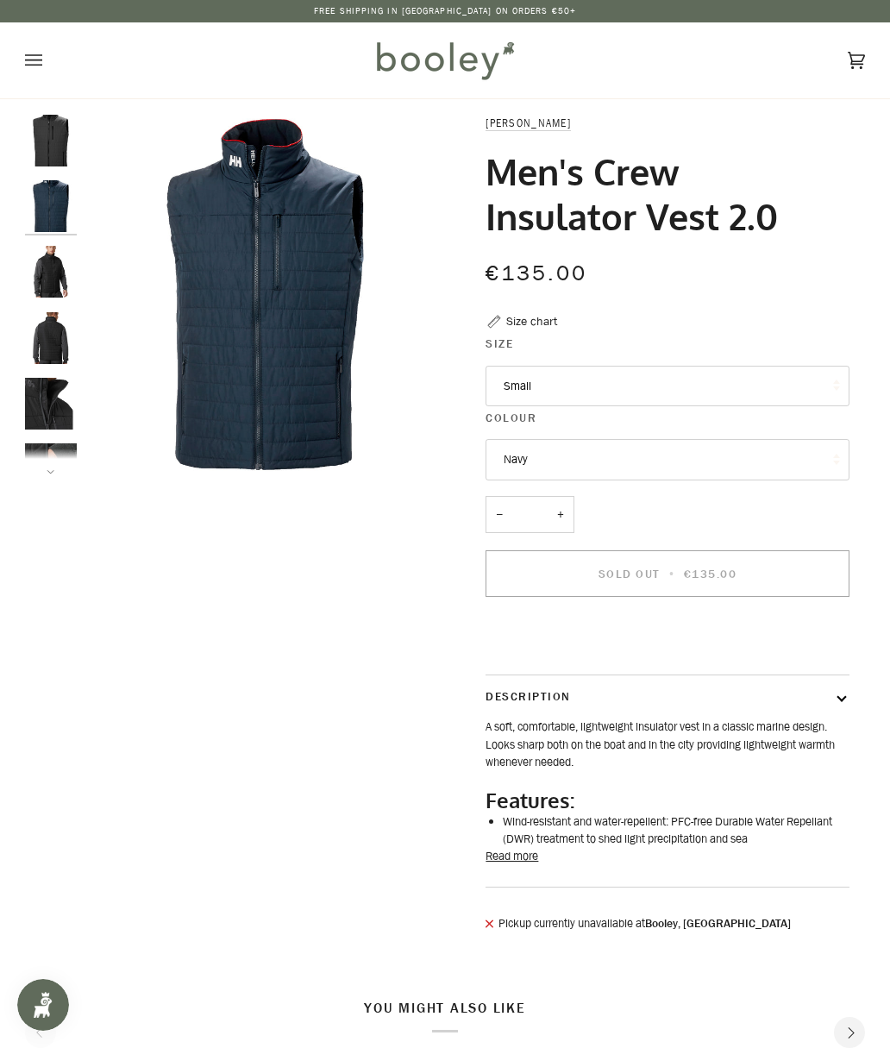
click at [51, 336] on img "Helly Hansen Men's Crew Insulator Vest 2.0 Ebony - Booley Galway" at bounding box center [51, 338] width 52 height 52
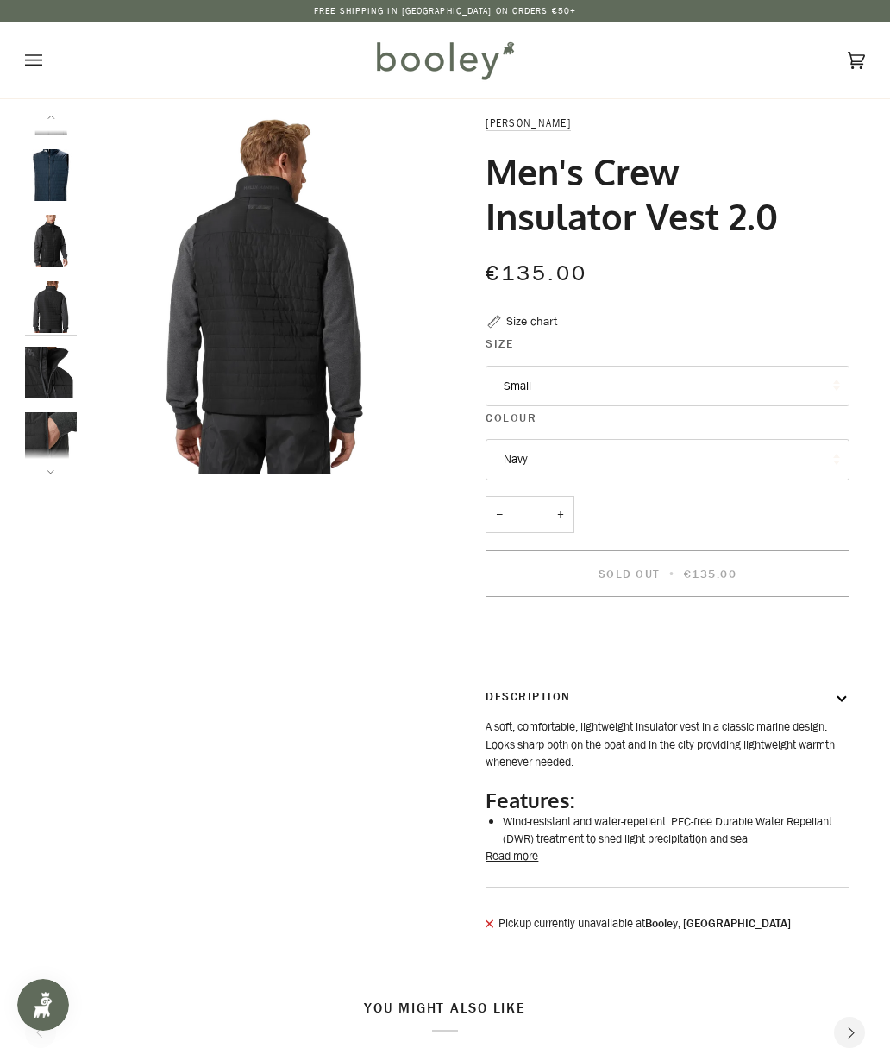
scroll to position [34, 0]
click at [805, 443] on button "Navy" at bounding box center [667, 459] width 363 height 41
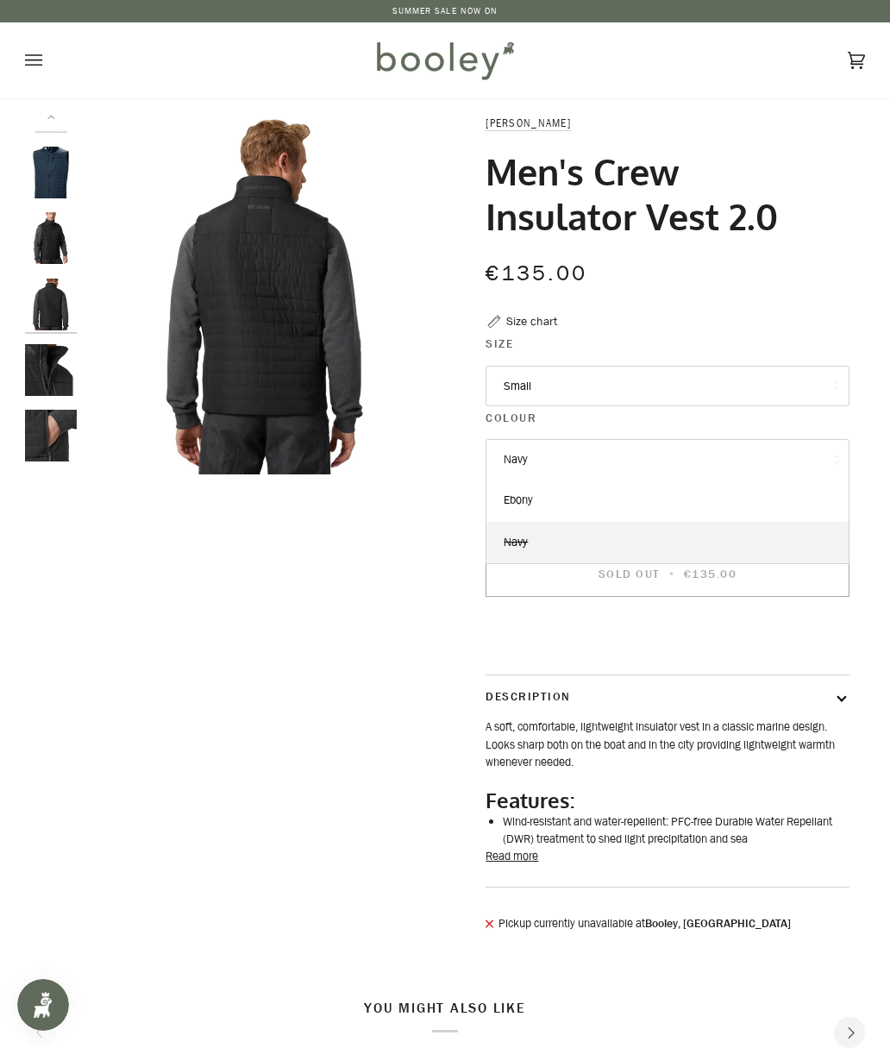
click at [776, 531] on link "Navy" at bounding box center [667, 542] width 361 height 41
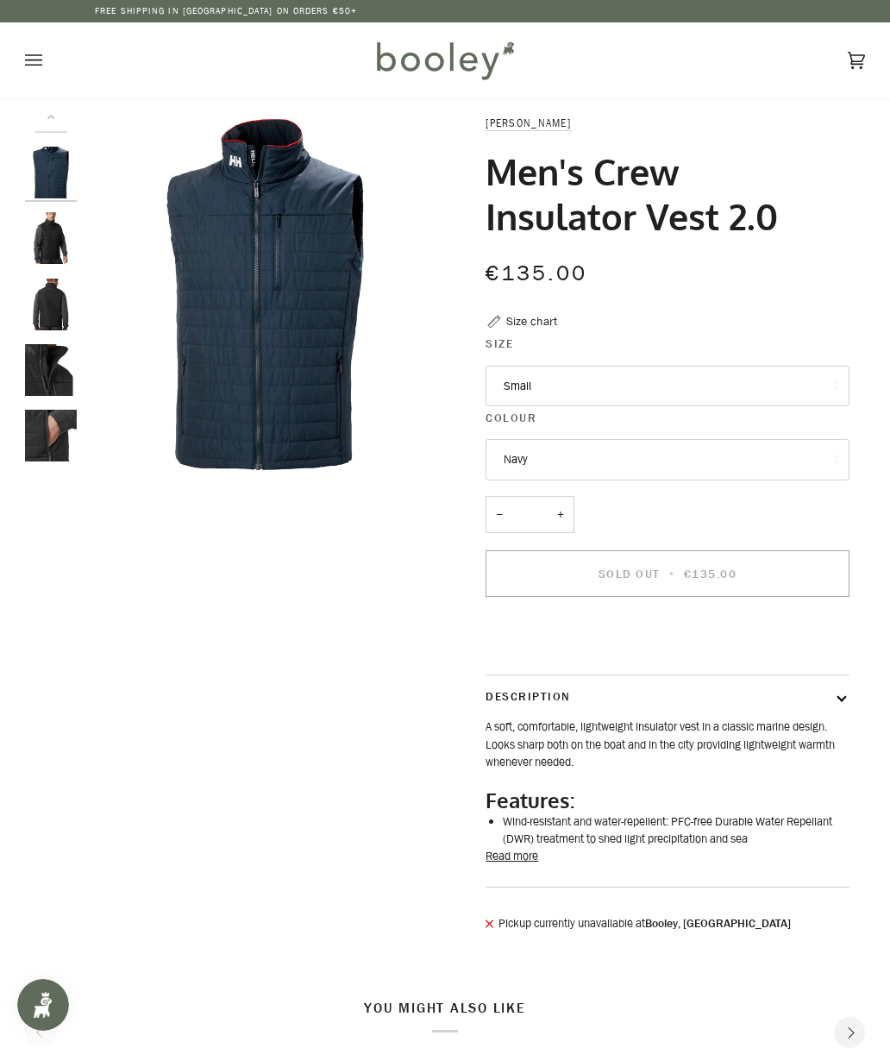
click at [769, 450] on button "Navy" at bounding box center [667, 459] width 363 height 41
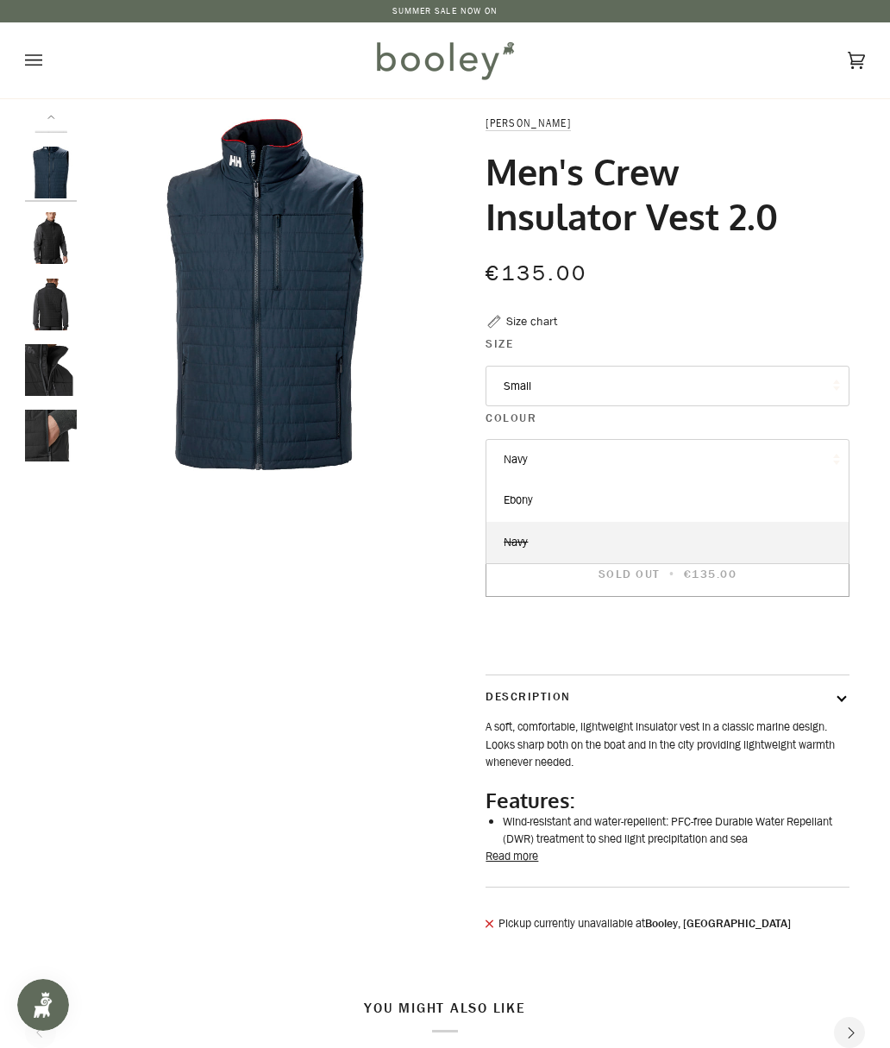
click at [756, 487] on link "Ebony" at bounding box center [667, 500] width 361 height 41
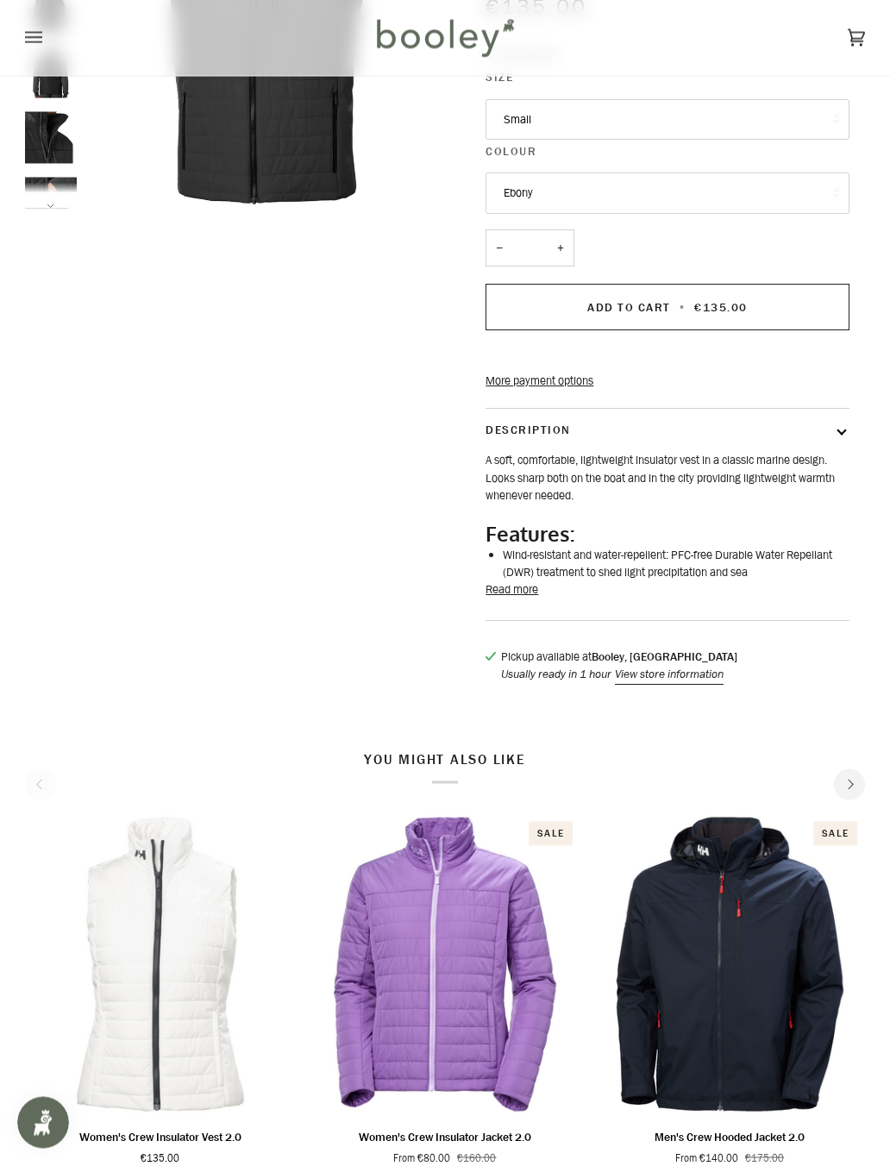
scroll to position [267, 0]
click at [538, 599] on button "Read more" at bounding box center [512, 589] width 53 height 17
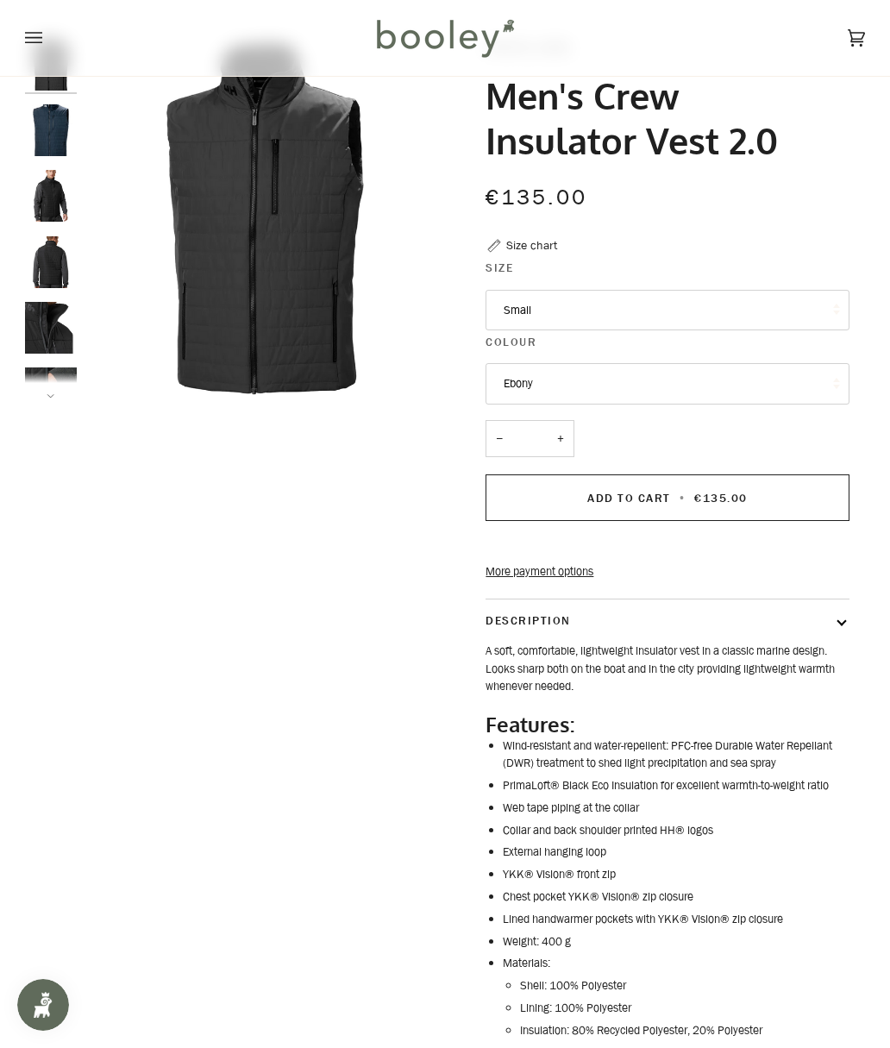
scroll to position [0, 0]
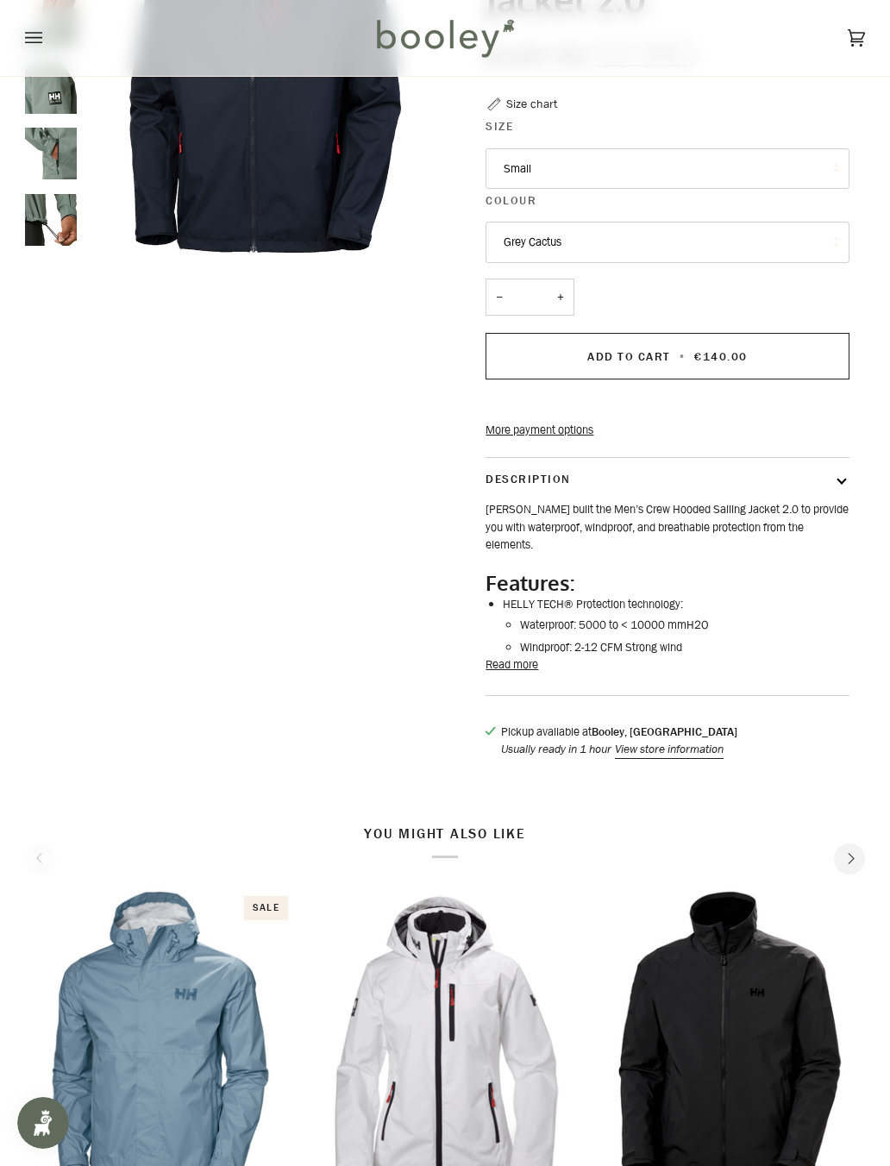
scroll to position [219, 0]
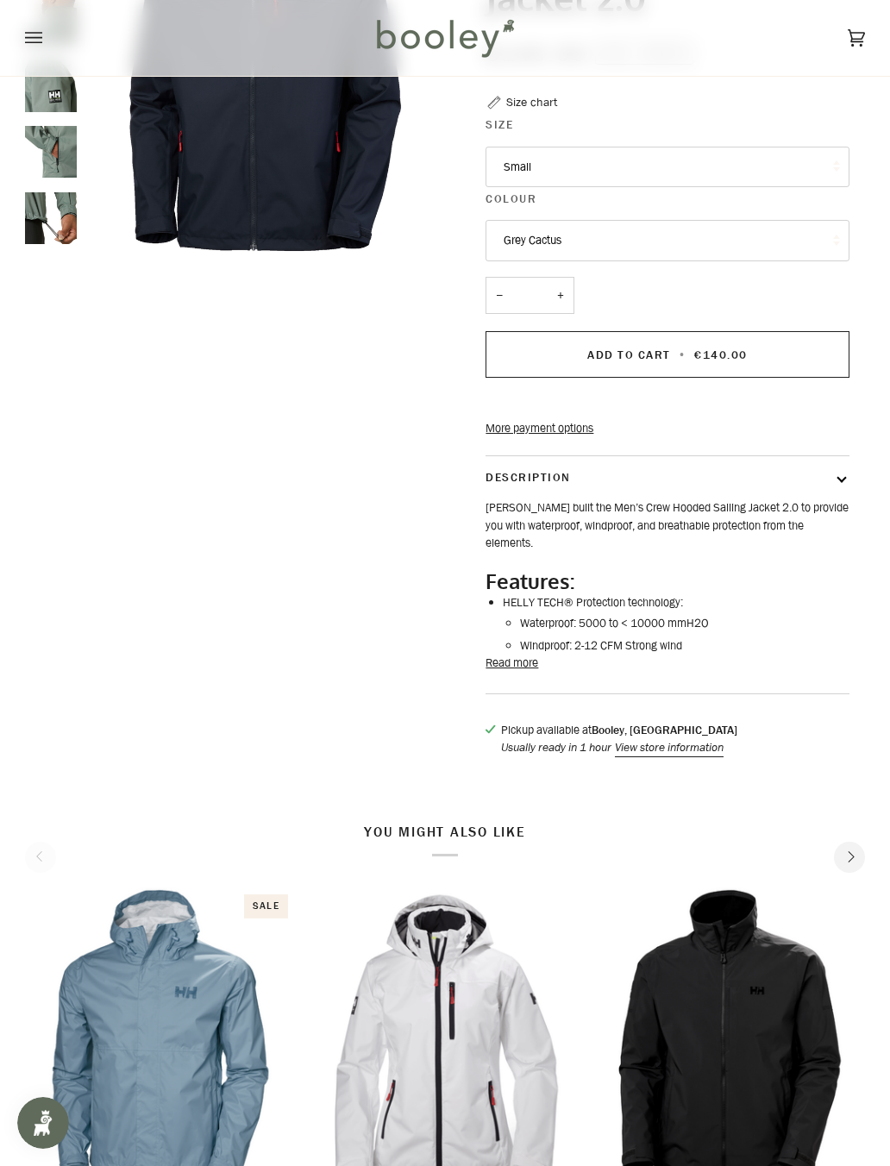
click at [512, 672] on button "Read more" at bounding box center [512, 663] width 53 height 17
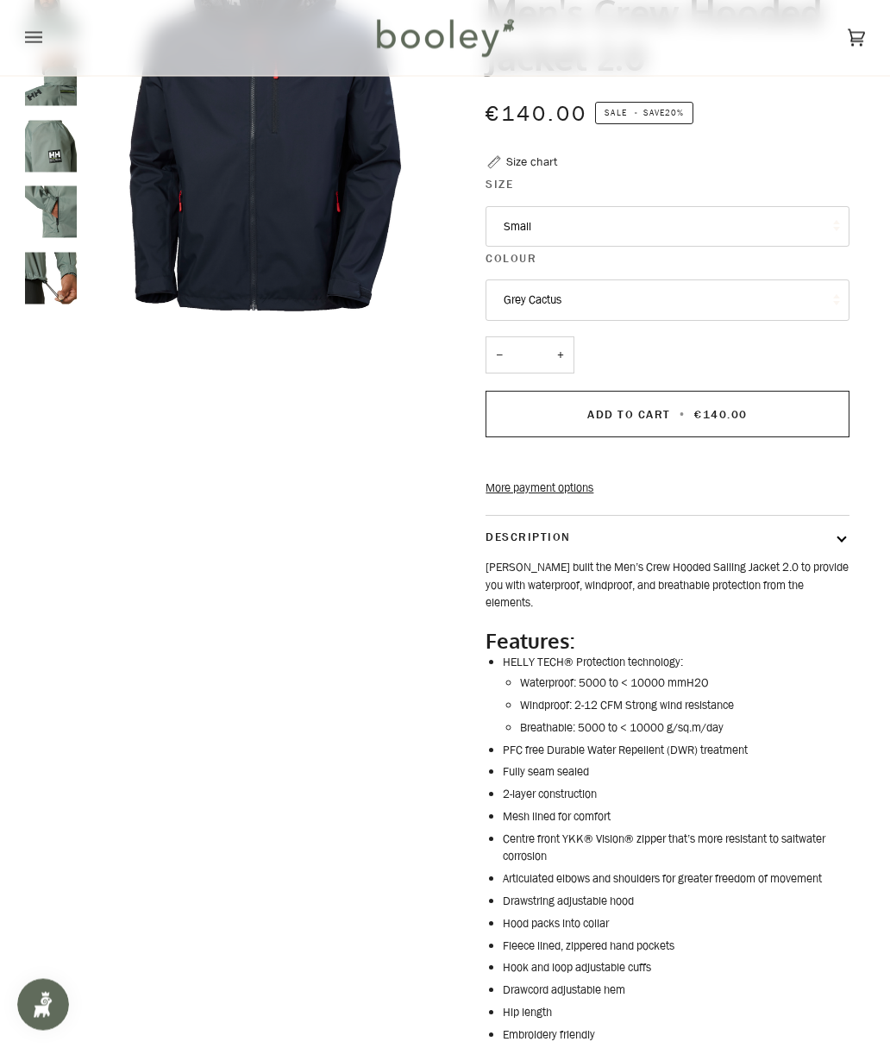
scroll to position [135, 0]
